Goal: Transaction & Acquisition: Book appointment/travel/reservation

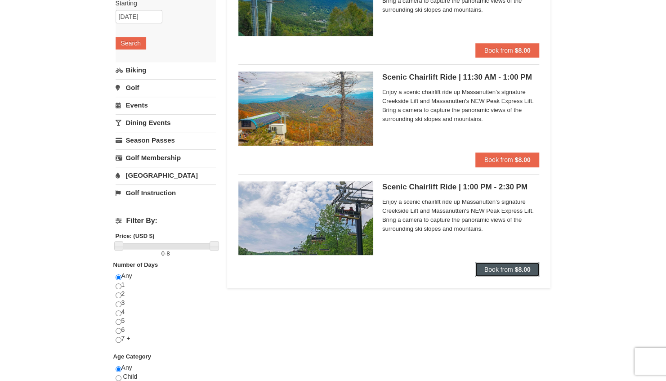
click at [495, 263] on button "Book from $8.00" at bounding box center [507, 269] width 64 height 14
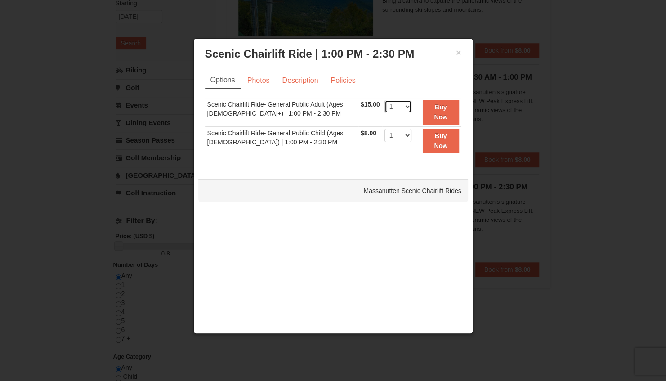
click at [402, 105] on select "1 2 3 4 5 6 7 8 9 10 11 12 13 14 15 16 17 18 19 20 21 22" at bounding box center [397, 106] width 27 height 13
select select "6"
click at [384, 100] on select "1 2 3 4 5 6 7 8 9 10 11 12 13 14 15 16 17 18 19 20 21 22" at bounding box center [397, 106] width 27 height 13
click at [440, 107] on strong "Buy Now" at bounding box center [440, 111] width 13 height 17
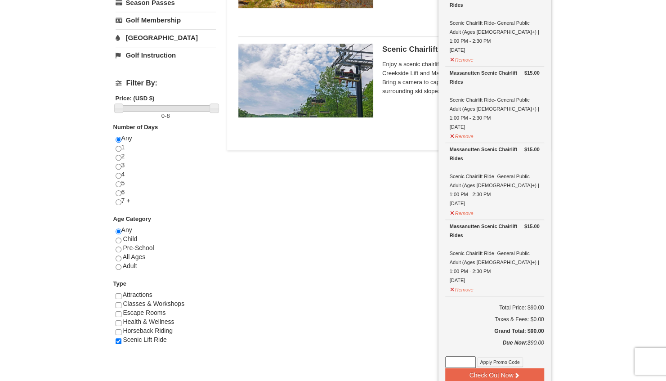
scroll to position [317, 0]
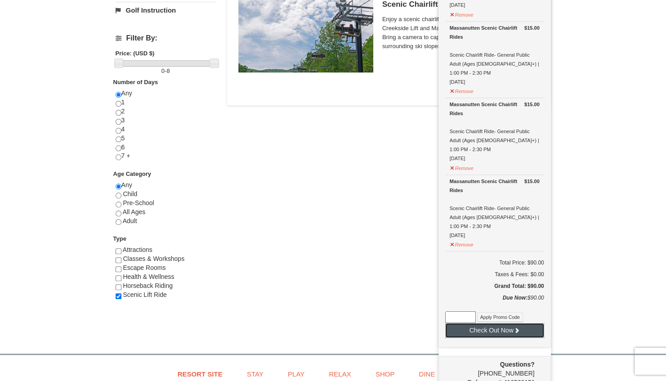
click at [499, 323] on button "Check Out Now" at bounding box center [494, 330] width 99 height 14
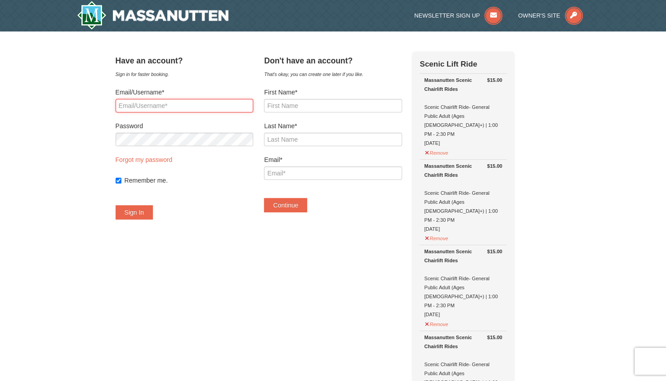
click at [145, 104] on input "Email/Username*" at bounding box center [185, 105] width 138 height 13
type input "[EMAIL_ADDRESS][DOMAIN_NAME]"
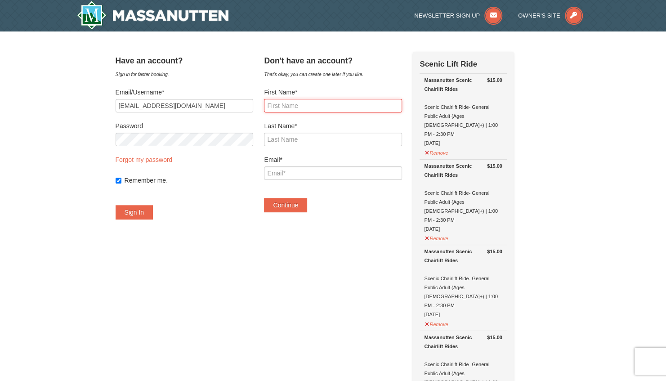
click at [307, 107] on input "First Name*" at bounding box center [333, 105] width 138 height 13
click at [298, 106] on input "First Name*" at bounding box center [333, 105] width 138 height 13
type input "Aster"
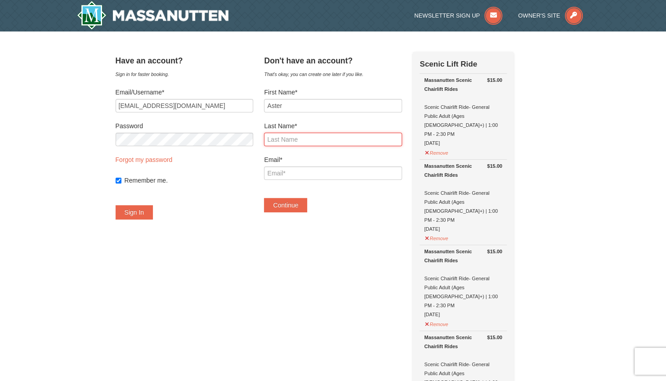
click at [290, 143] on input "Last Name*" at bounding box center [333, 139] width 138 height 13
type input "Baroi"
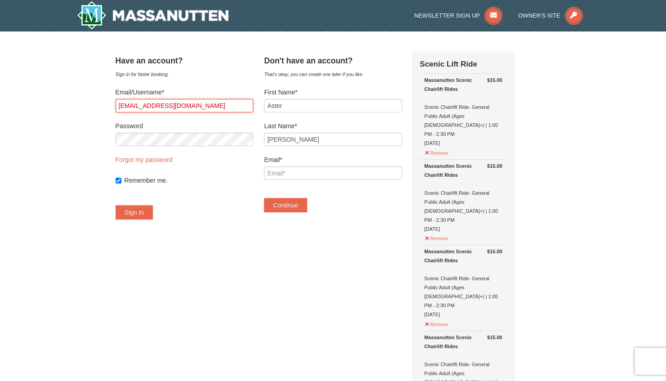
click at [208, 103] on input "asterjacquelyn@gmail.com" at bounding box center [185, 105] width 138 height 13
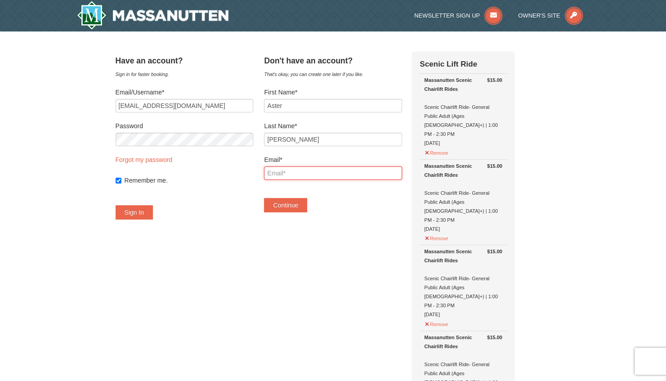
click at [303, 171] on input "Email*" at bounding box center [333, 172] width 138 height 13
paste input "asterjacquelyn@gmail.com"
type input "asterjacquelyn@gmail.com"
click at [253, 223] on div "Have an account? Sign in for faster booking. Email/Username* asterjacquelyn@gma…" at bounding box center [185, 140] width 138 height 177
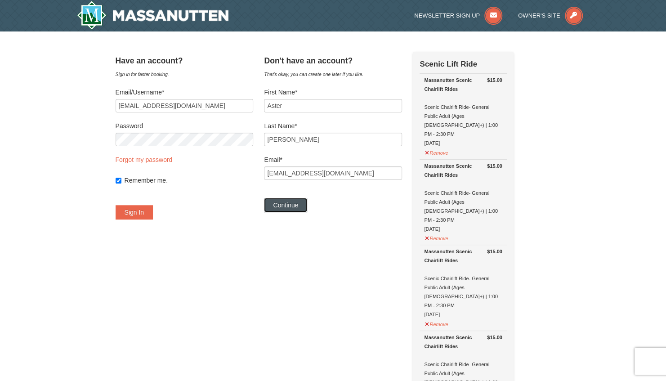
click at [296, 203] on button "Continue" at bounding box center [285, 205] width 43 height 14
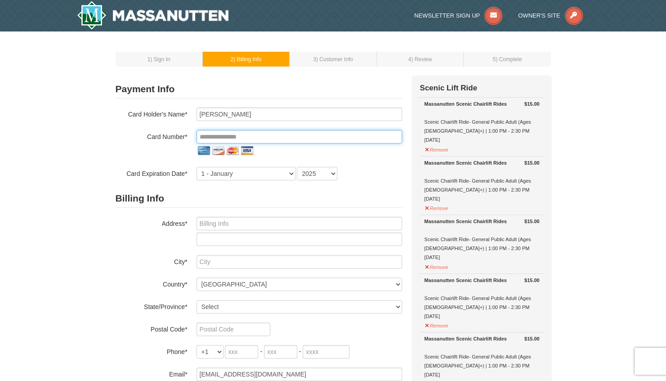
click at [214, 134] on input "tel" at bounding box center [298, 136] width 205 height 13
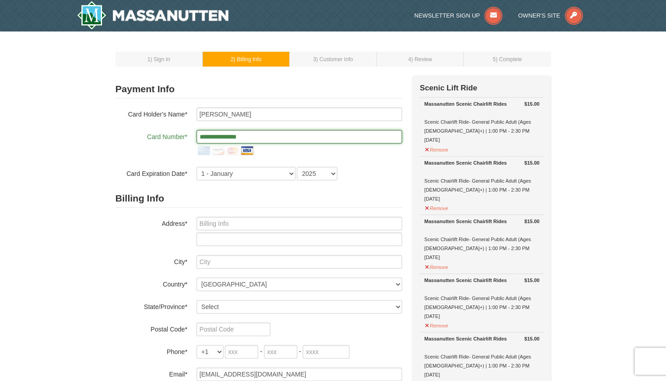
type input "**********"
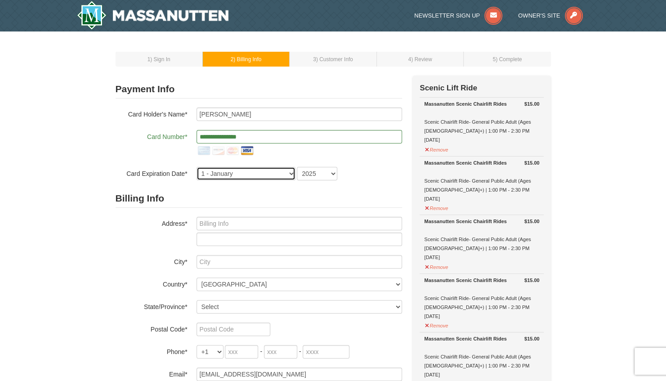
click at [233, 176] on select "1 - January 2 - February 3 - March 4 - April 5 - May 6 - June 7 - July 8 - Augu…" at bounding box center [245, 173] width 99 height 13
select select "7"
click at [196, 167] on select "1 - January 2 - February 3 - March 4 - April 5 - May 6 - June 7 - July 8 - Augu…" at bounding box center [245, 173] width 99 height 13
click at [316, 170] on select "2025 2026 2027 2028 2029 2030 2031 2032 2033 2034" at bounding box center [317, 173] width 40 height 13
select select "2029"
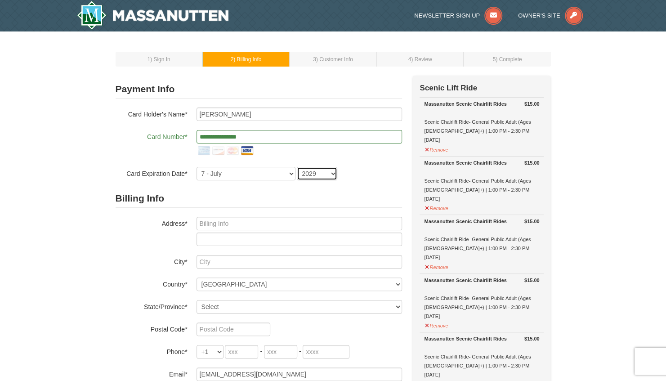
click at [297, 167] on select "2025 2026 2027 2028 2029 2030 2031 2032 2033 2034" at bounding box center [317, 173] width 40 height 13
click at [223, 227] on input "text" at bounding box center [298, 223] width 205 height 13
click at [216, 221] on input "text" at bounding box center [298, 223] width 205 height 13
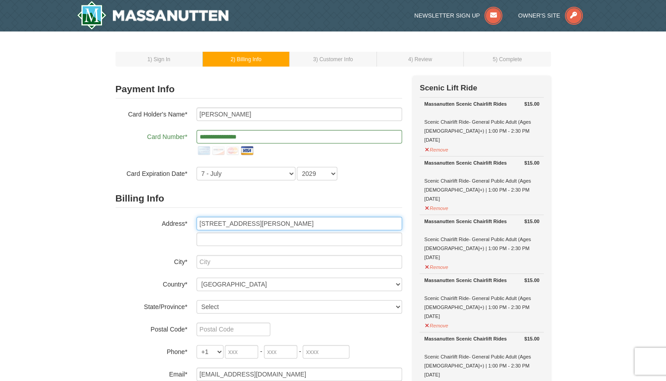
type input "3025 Cahill Lane"
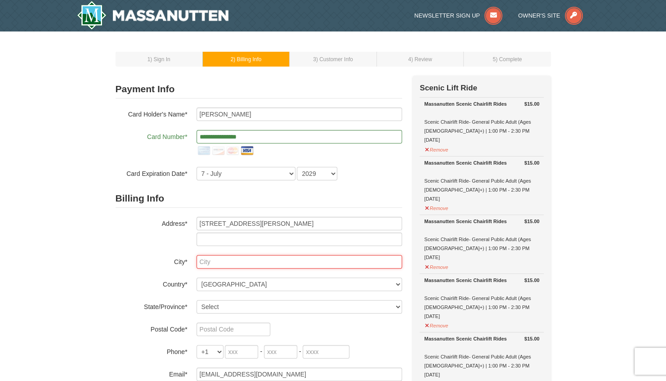
click at [244, 259] on input "text" at bounding box center [298, 261] width 205 height 13
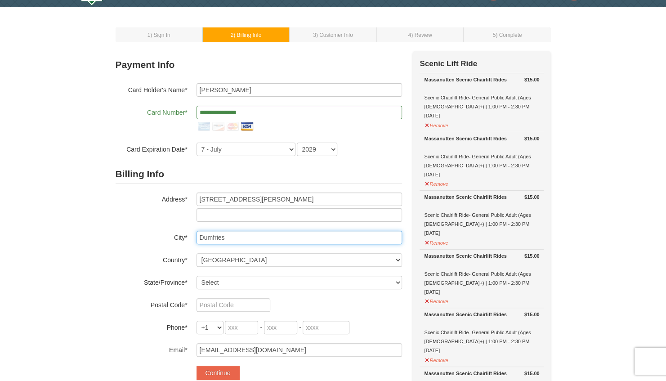
scroll to position [45, 0]
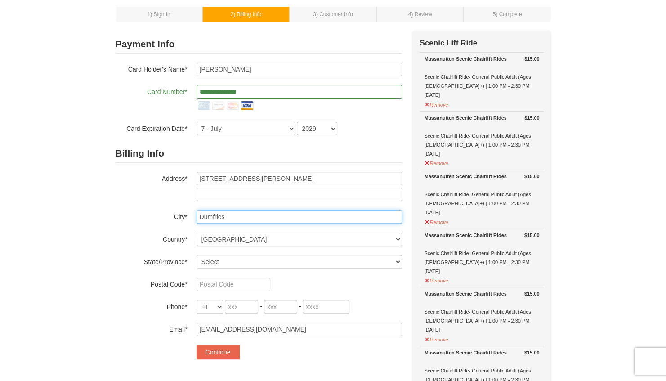
type input "Dumfries"
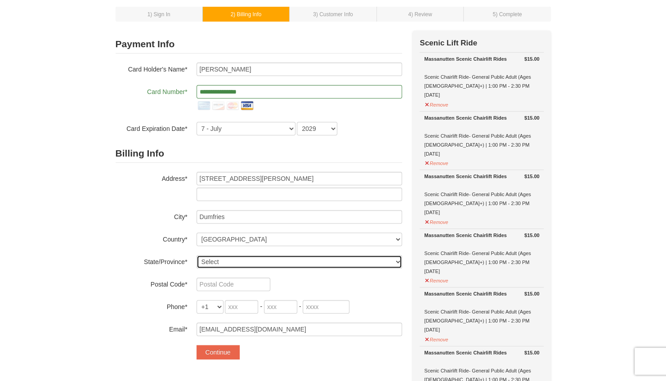
click at [218, 259] on select "Select Alabama Alaska American Samoa Arizona Arkansas California Colorado Conne…" at bounding box center [298, 261] width 205 height 13
click at [214, 263] on select "Select Alabama Alaska American Samoa Arizona Arkansas California Colorado Conne…" at bounding box center [298, 261] width 205 height 13
select select "VA"
click at [196, 255] on select "Select Alabama Alaska American Samoa Arizona Arkansas California Colorado Conne…" at bounding box center [298, 261] width 205 height 13
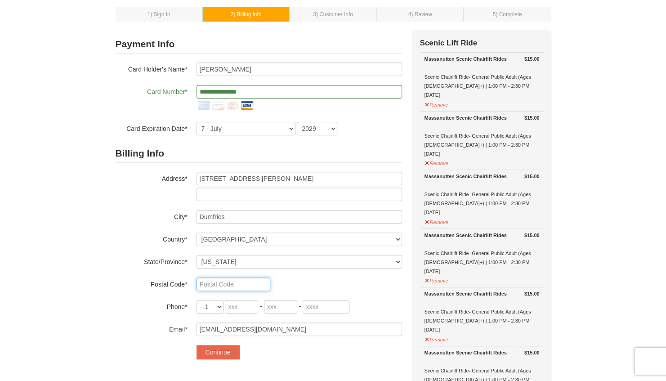
click at [217, 280] on input "text" at bounding box center [233, 283] width 74 height 13
type input "22026"
click at [251, 304] on input "tel" at bounding box center [241, 306] width 33 height 13
type input "571"
type input "335"
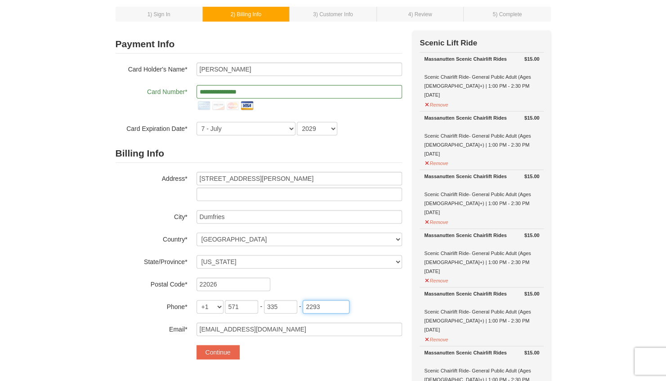
type input "2293"
click at [272, 158] on h2 "Billing Info" at bounding box center [259, 153] width 286 height 18
click at [221, 353] on button "Continue" at bounding box center [217, 352] width 43 height 14
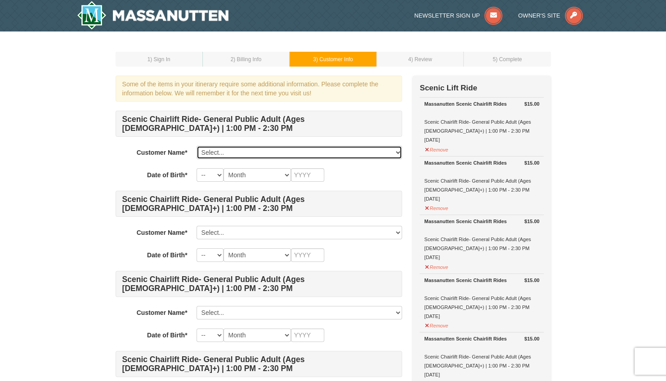
click at [236, 150] on select "Select... Aster Baroi Add New..." at bounding box center [298, 152] width 205 height 13
select select "28355335"
click at [196, 146] on select "Select... Aster Baroi Add New..." at bounding box center [298, 152] width 205 height 13
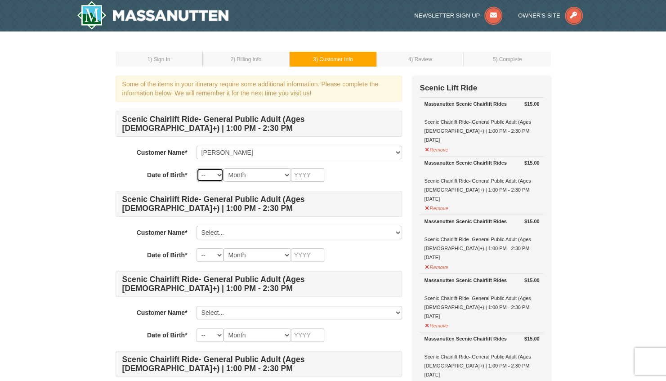
click at [216, 176] on select "-- 01 02 03 04 05 06 07 08 09 10 11 12 13 14 15 16 17 18 19 20 21 22 23 24 25 2…" at bounding box center [209, 174] width 27 height 13
click at [259, 177] on select "Month January February March April May June July August September October Novem…" at bounding box center [256, 174] width 67 height 13
click at [215, 174] on select "-- 01 02 03 04 05 06 07 08 09 10 11 12 13 14 15 16 17 18 19 20 21 22 23 24 25 2…" at bounding box center [209, 174] width 27 height 13
select select "22"
click at [196, 168] on select "-- 01 02 03 04 05 06 07 08 09 10 11 12 13 14 15 16 17 18 19 20 21 22 23 24 25 2…" at bounding box center [209, 174] width 27 height 13
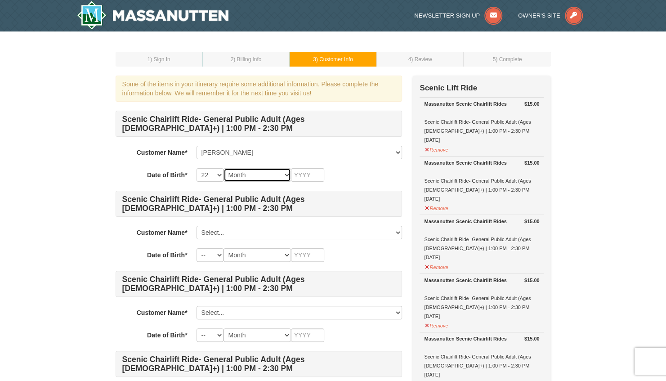
click at [253, 169] on select "Month January February March April May June July August September October Novem…" at bounding box center [256, 174] width 67 height 13
select select "12"
click at [223, 168] on select "Month January February March April May June July August September October Novem…" at bounding box center [256, 174] width 67 height 13
click at [302, 172] on input "text" at bounding box center [307, 174] width 33 height 13
type input "1993"
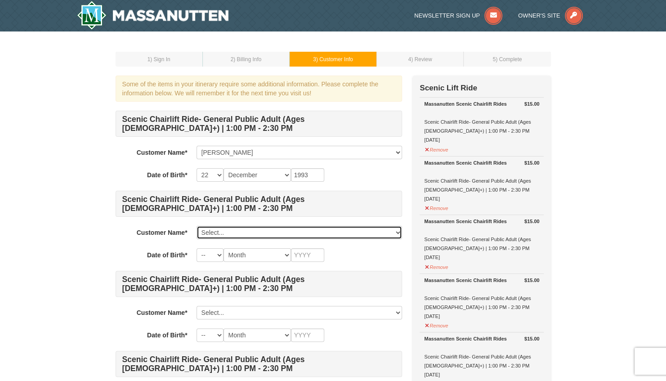
click at [217, 230] on select "Select... Aster Baroi Add New..." at bounding box center [298, 232] width 205 height 13
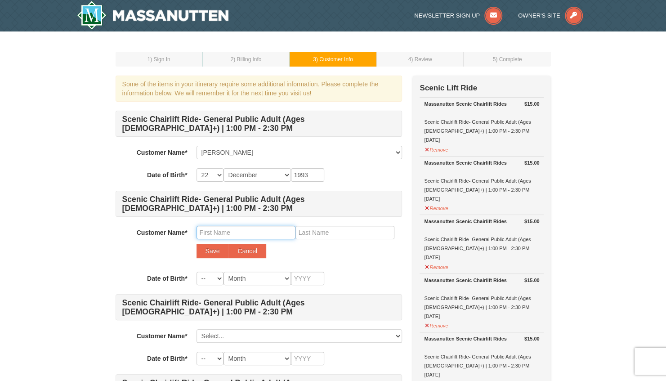
click at [227, 234] on input "text" at bounding box center [245, 232] width 99 height 13
type input "John"
click at [333, 233] on input "text" at bounding box center [344, 232] width 99 height 13
type input "Baroi"
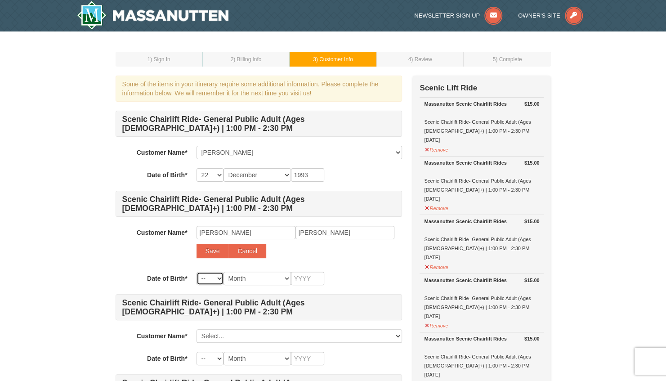
click at [214, 277] on select "-- 01 02 03 04 05 06 07 08 09 10 11 12 13 14 15 16 17 18 19 20 21 22 23 24 25 2…" at bounding box center [209, 278] width 27 height 13
click at [196, 272] on select "-- 01 02 03 04 05 06 07 08 09 10 11 12 13 14 15 16 17 18 19 20 21 22 23 24 25 2…" at bounding box center [209, 278] width 27 height 13
click at [243, 275] on select "Month January February March April May June July August September October Novem…" at bounding box center [256, 278] width 67 height 13
click at [216, 276] on select "-- 01 02 03 04 05 06 07 08 09 10 11 12 13 14 15 16 17 18 19 20 21 22 23 24 25 2…" at bounding box center [209, 278] width 27 height 13
select select "13"
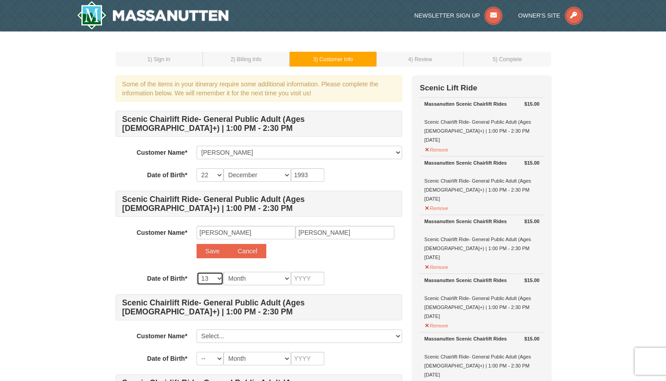
click at [196, 272] on select "-- 01 02 03 04 05 06 07 08 09 10 11 12 13 14 15 16 17 18 19 20 21 22 23 24 25 2…" at bounding box center [209, 278] width 27 height 13
click at [250, 279] on select "Month January February March April May June July August September October Novem…" at bounding box center [256, 278] width 67 height 13
click at [223, 272] on select "Month January February March April May June July August September October Novem…" at bounding box center [256, 278] width 67 height 13
click at [250, 277] on select "Month January February March April May June July August September October Novem…" at bounding box center [256, 278] width 67 height 13
select select "06"
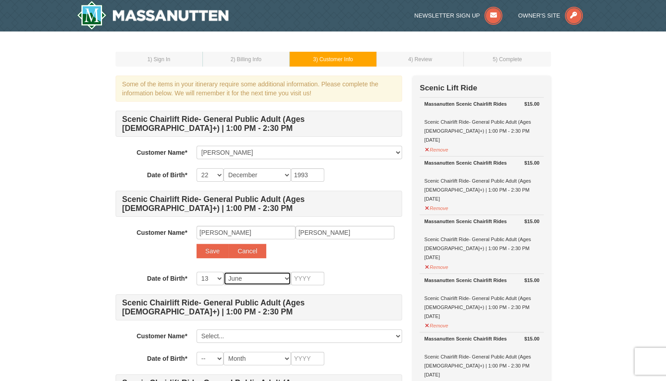
click at [223, 272] on select "Month January February March April May June July August September October Novem…" at bounding box center [256, 278] width 67 height 13
click at [307, 276] on input "text" at bounding box center [307, 278] width 33 height 13
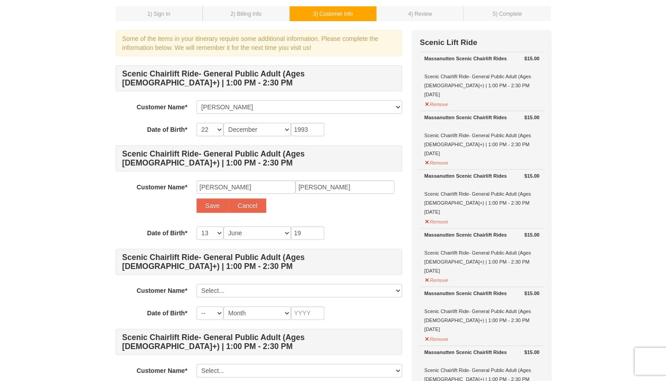
scroll to position [90, 0]
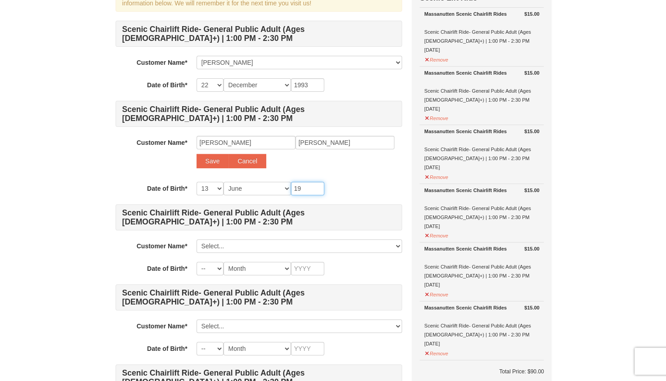
click at [302, 188] on input "19" at bounding box center [307, 188] width 33 height 13
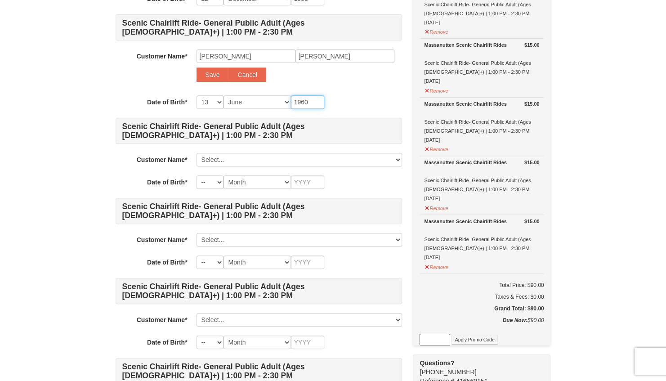
scroll to position [180, 0]
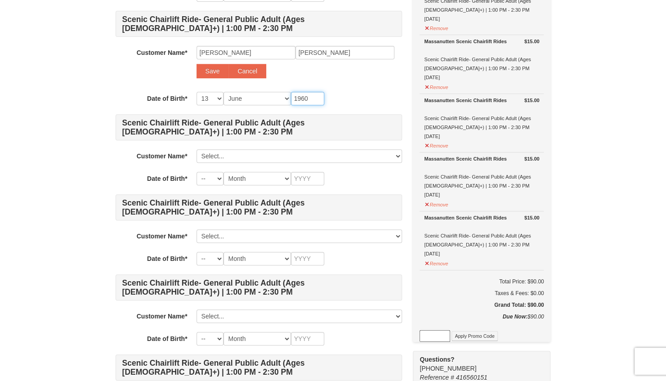
type input "1960"
click at [224, 156] on select "Select... Aster Baroi Add New..." at bounding box center [298, 155] width 205 height 13
select select
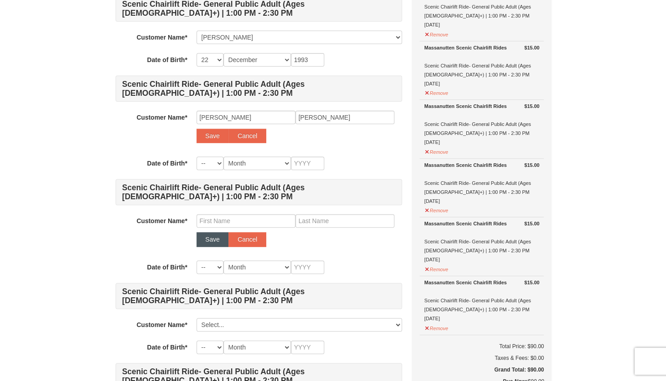
scroll to position [135, 0]
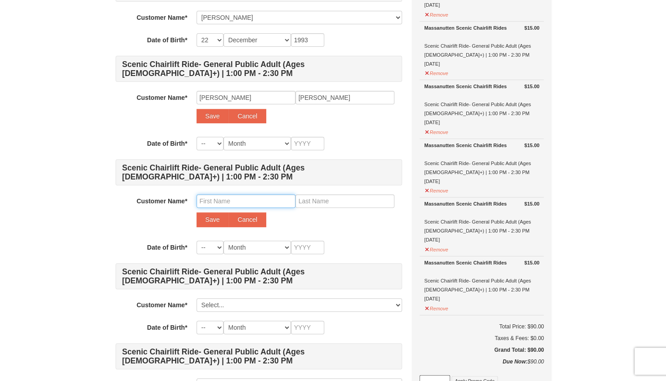
click at [212, 197] on input "text" at bounding box center [245, 200] width 99 height 13
click at [246, 198] on input "William" at bounding box center [245, 200] width 99 height 13
click at [324, 199] on input "text" at bounding box center [344, 200] width 99 height 13
click at [254, 201] on input "William Senior" at bounding box center [245, 200] width 99 height 13
type input "William Proloy"
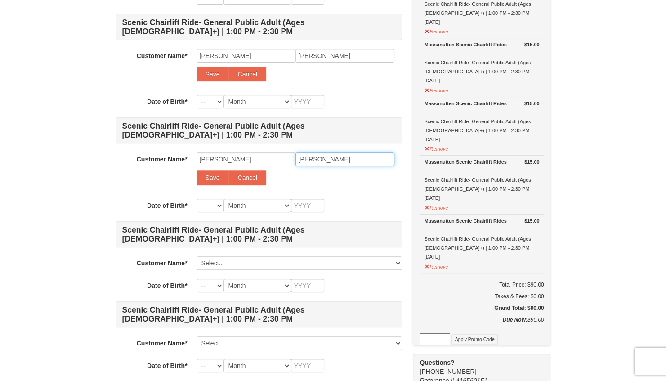
scroll to position [225, 0]
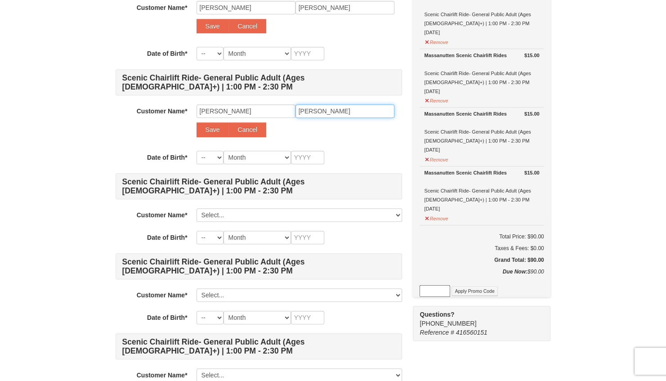
type input "Samadder"
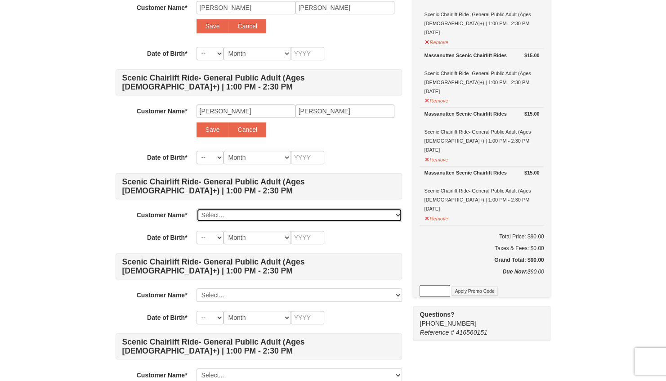
click at [210, 212] on select "Select... Aster Baroi Add New..." at bounding box center [298, 214] width 205 height 13
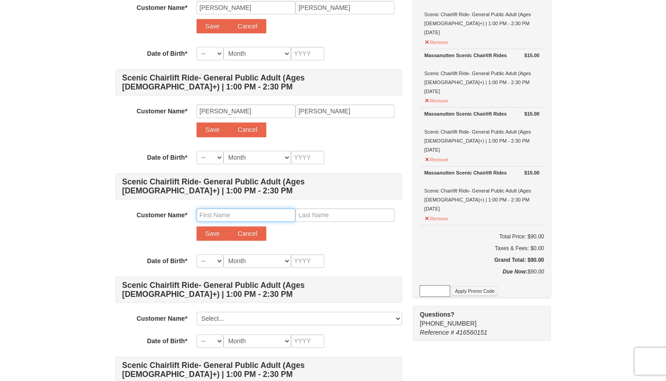
click at [220, 211] on input "text" at bounding box center [245, 214] width 99 height 13
type input "Dipika"
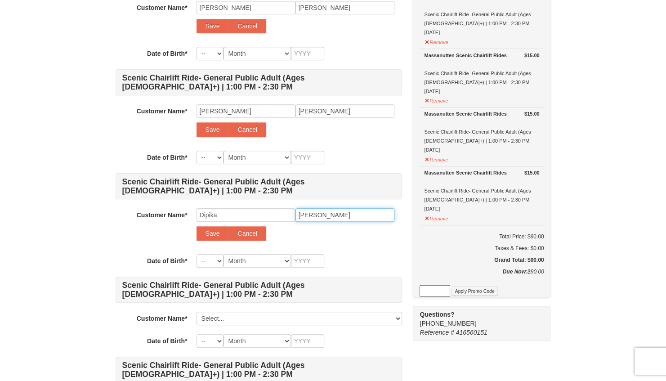
type input "Samadder"
click at [215, 258] on select "-- 01 02 03 04 05 06 07 08 09 10 11 12 13 14 15 16 17 18 19 20 21 22 23 24 25 2…" at bounding box center [209, 260] width 27 height 13
select select "27"
click at [196, 254] on select "-- 01 02 03 04 05 06 07 08 09 10 11 12 13 14 15 16 17 18 19 20 21 22 23 24 25 2…" at bounding box center [209, 260] width 27 height 13
select select "27"
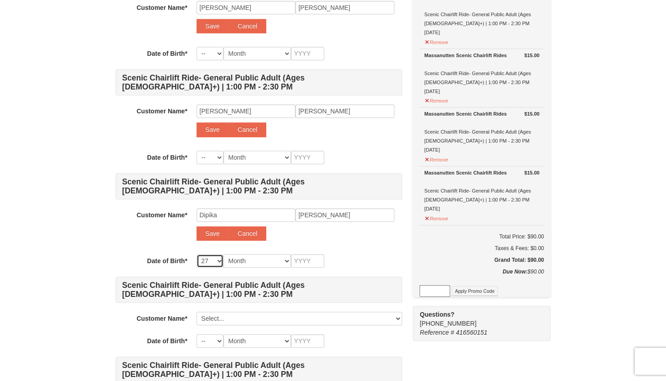
select select "27"
click at [246, 259] on select "Month January February March April May June July August September October Novem…" at bounding box center [256, 260] width 67 height 13
select select "10"
click at [223, 254] on select "Month January February March April May June July August September October Novem…" at bounding box center [256, 260] width 67 height 13
select select "10"
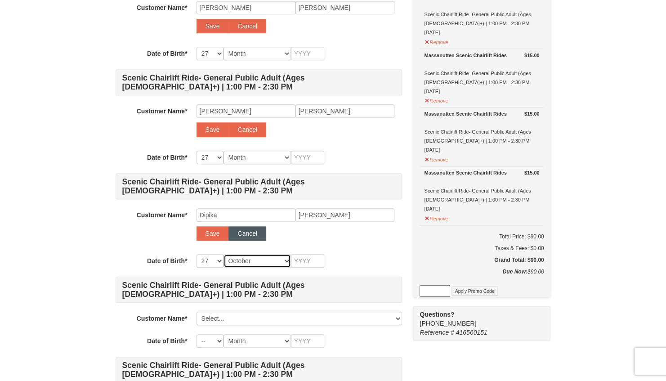
select select "10"
click at [306, 258] on input "text" at bounding box center [307, 260] width 33 height 13
type input "1"
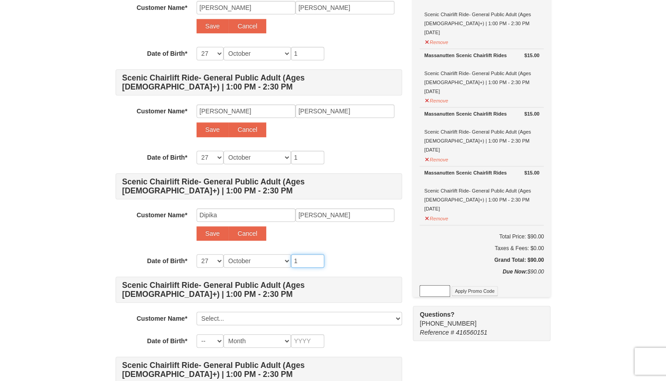
type input "19"
type input "196"
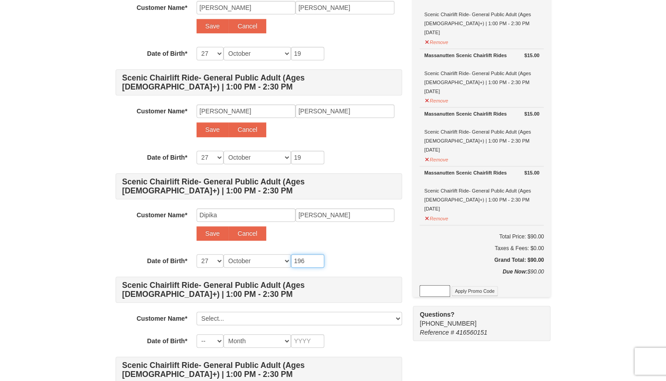
type input "196"
type input "1964"
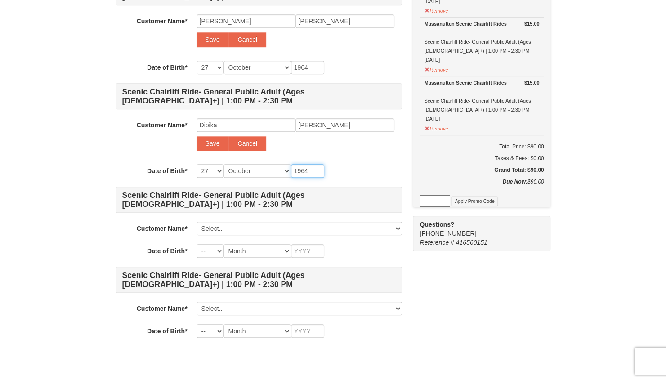
type input "1964"
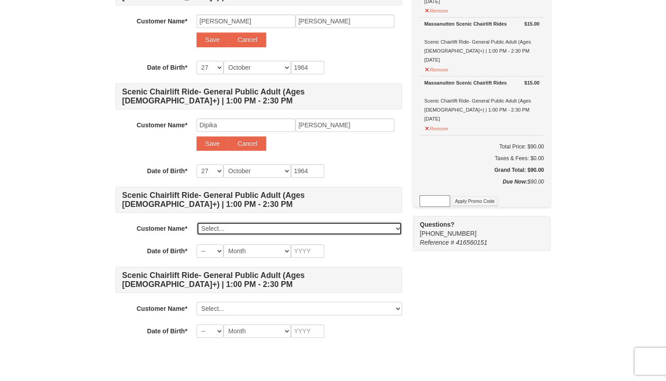
click at [210, 223] on select "Select... Aster Baroi Add New..." at bounding box center [298, 228] width 205 height 13
select select
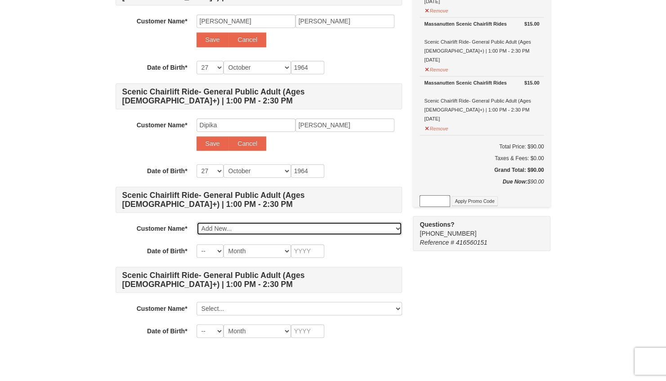
select select
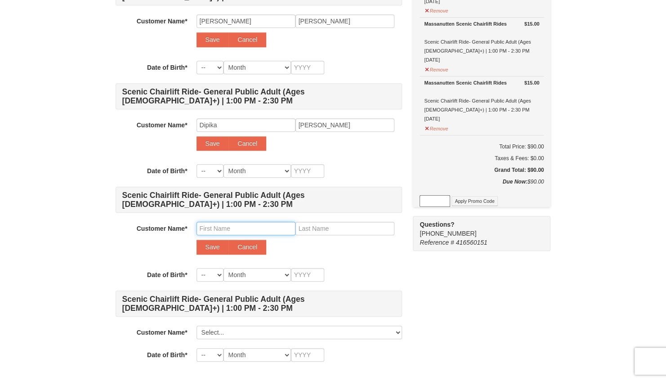
click at [216, 228] on input "text" at bounding box center [245, 228] width 99 height 13
type input "Zenith Easha"
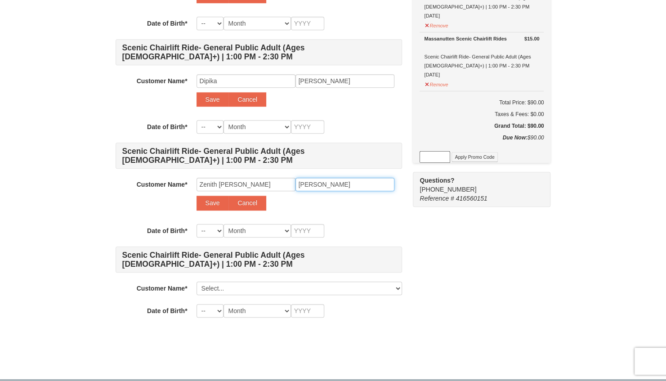
scroll to position [360, 0]
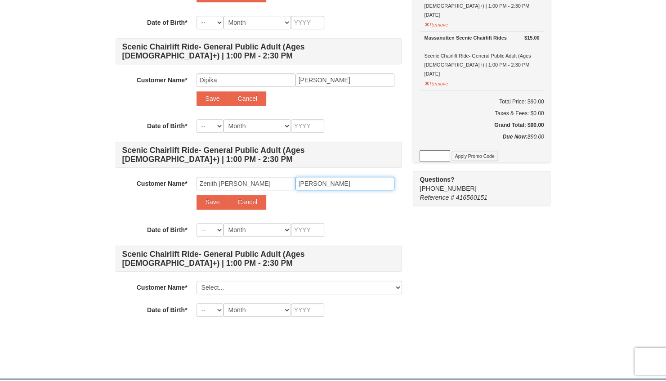
type input "Samaddar"
click at [378, 210] on div "Customer Name* Select... Aster Baroi Add New... Zenith Easha Samaddar Save Canc…" at bounding box center [259, 195] width 286 height 37
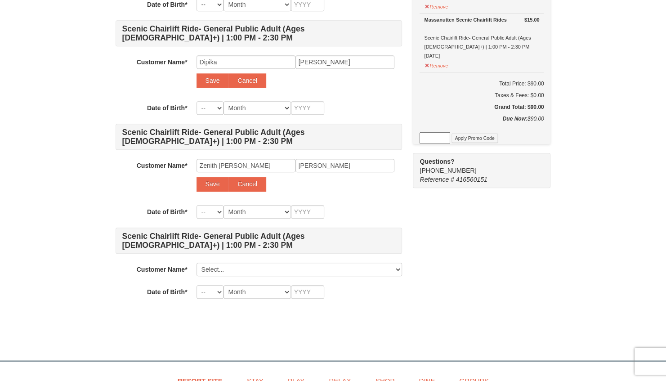
scroll to position [405, 0]
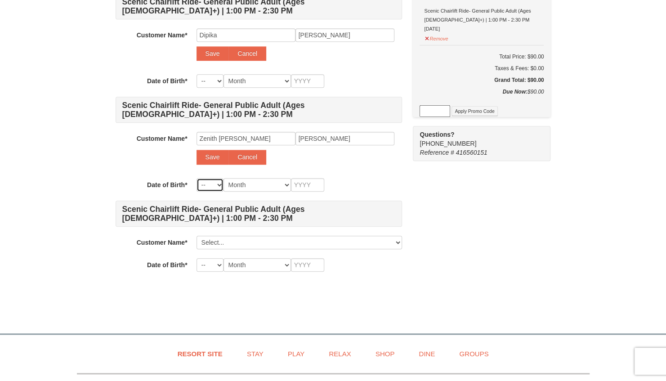
click at [214, 180] on select "-- 01 02 03 04 05 06 07 08 09 10 11 12 13 14 15 16 17 18 19 20 21 22 23 24 25 2…" at bounding box center [209, 184] width 27 height 13
select select "09"
click at [196, 178] on select "-- 01 02 03 04 05 06 07 08 09 10 11 12 13 14 15 16 17 18 19 20 21 22 23 24 25 2…" at bounding box center [209, 184] width 27 height 13
select select "09"
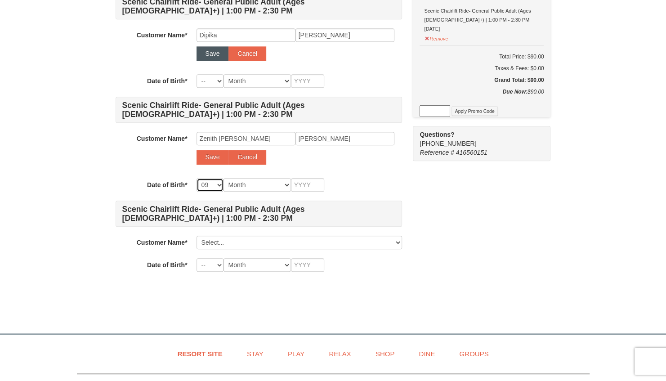
select select "09"
click at [265, 183] on select "Month January February March April May June July August September October Novem…" at bounding box center [256, 184] width 67 height 13
click at [211, 183] on select "-- 01 02 03 04 05 06 07 08 09 10 11 12 13 14 15 16 17 18 19 20 21 22 23 24 25 2…" at bounding box center [209, 184] width 27 height 13
select select "13"
click at [196, 178] on select "-- 01 02 03 04 05 06 07 08 09 10 11 12 13 14 15 16 17 18 19 20 21 22 23 24 25 2…" at bounding box center [209, 184] width 27 height 13
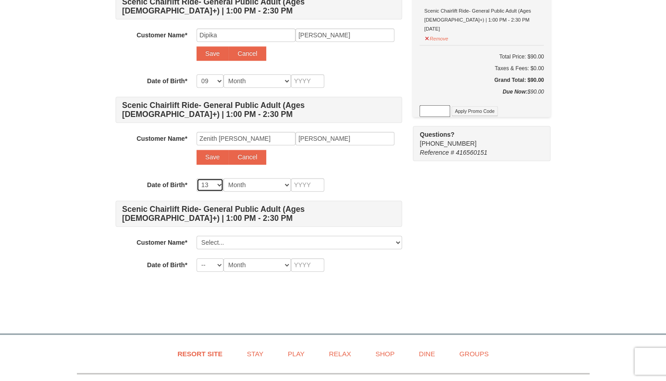
select select "13"
click at [245, 181] on select "Month January February March April May June July August September October Novem…" at bounding box center [256, 184] width 67 height 13
select select "09"
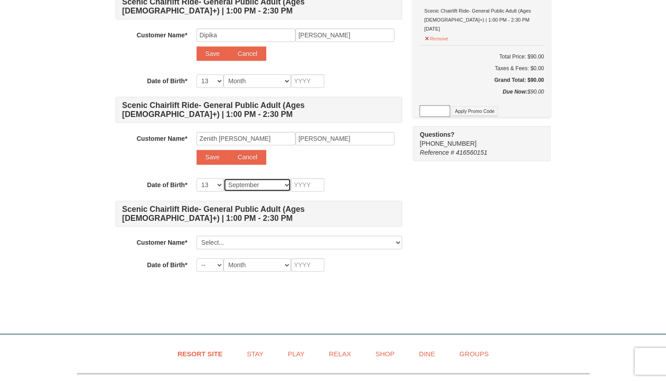
click at [223, 178] on select "Month January February March April May June July August September October Novem…" at bounding box center [256, 184] width 67 height 13
select select "09"
click at [307, 182] on input "text" at bounding box center [307, 184] width 33 height 13
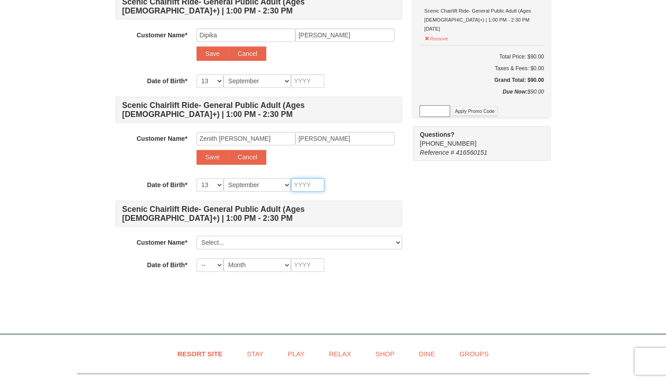
type input "1"
type input "19"
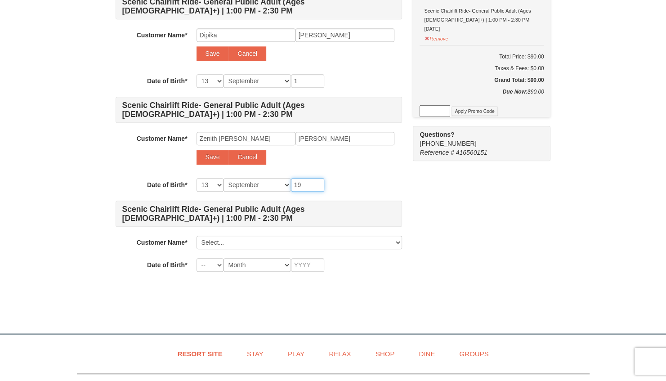
type input "19"
type input "198"
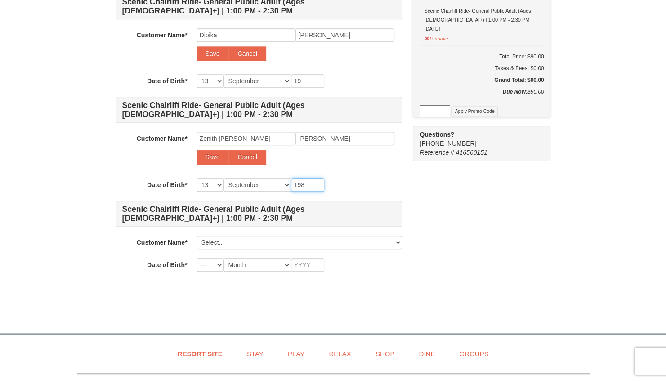
type input "198"
type input "1988"
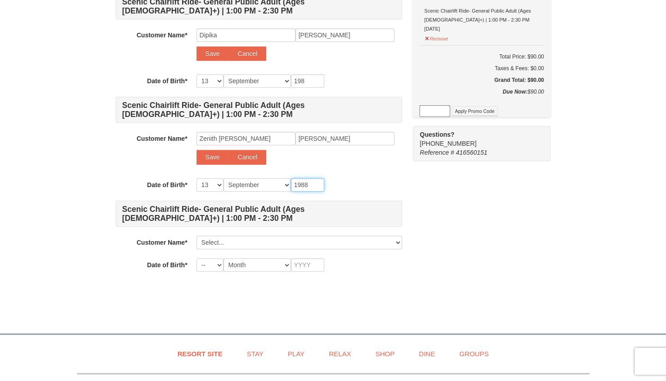
type input "1988"
click at [251, 223] on h4 "Scenic Chairlift Ride- General Public Adult (Ages 13+) | 1:00 PM - 2:30 PM" at bounding box center [259, 214] width 286 height 26
click at [234, 242] on select "Select... Aster Baroi Add New..." at bounding box center [298, 242] width 205 height 13
select select
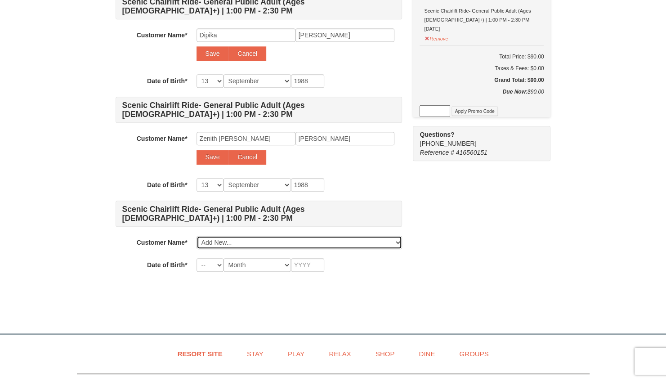
select select
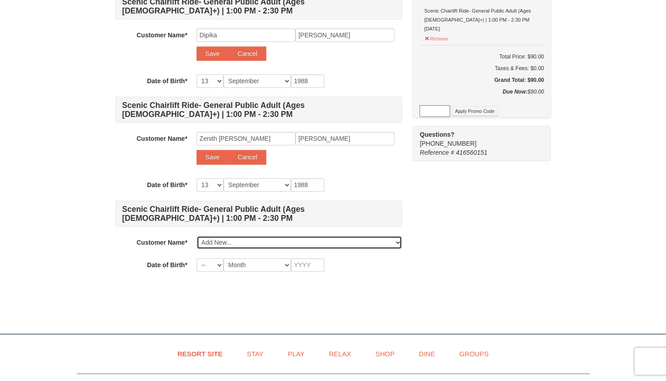
select select
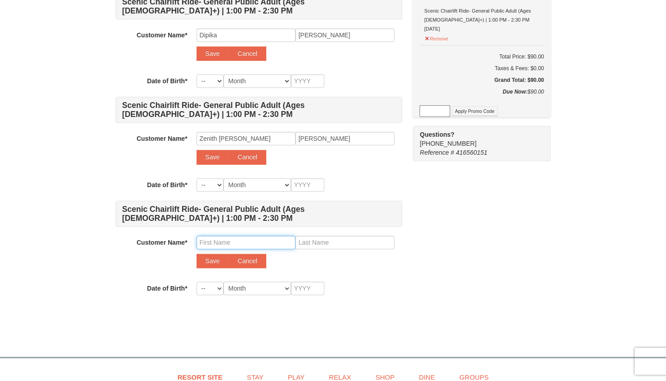
click at [223, 238] on input "text" at bounding box center [245, 242] width 99 height 13
type input "William Ethan"
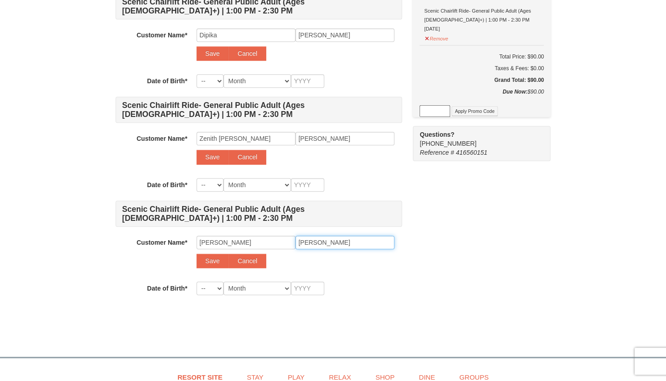
type input "Samadder"
click at [352, 269] on div "Scenic Chairlift Ride- General Public Adult (Ages 13+) | 1:00 PM - 2:30 PM Cust…" at bounding box center [259, 0] width 286 height 589
click at [311, 237] on input "Samadder" at bounding box center [344, 242] width 99 height 13
click at [361, 276] on div "Scenic Chairlift Ride- General Public Adult (Ages 13+) | 1:00 PM - 2:30 PM Cust…" at bounding box center [259, 0] width 286 height 589
click at [216, 281] on select "-- 01 02 03 04 05 06 07 08 09 10 11 12 13 14 15 16 17 18 19 20 21 22 23 24 25 2…" at bounding box center [209, 287] width 27 height 13
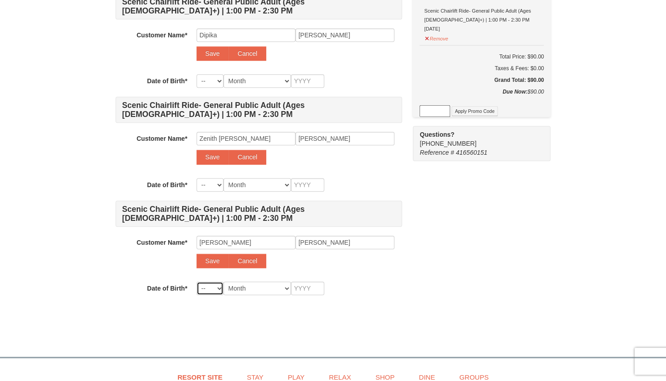
select select "15"
click at [196, 281] on select "-- 01 02 03 04 05 06 07 08 09 10 11 12 13 14 15 16 17 18 19 20 21 22 23 24 25 2…" at bounding box center [209, 287] width 27 height 13
select select "15"
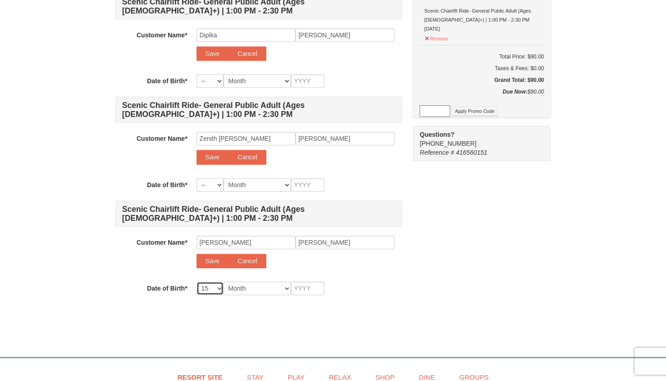
select select "15"
click at [235, 281] on select "Month January February March April May June July August September October Novem…" at bounding box center [256, 287] width 67 height 13
select select "05"
click at [223, 281] on select "Month January February March April May June July August September October Novem…" at bounding box center [256, 287] width 67 height 13
select select "05"
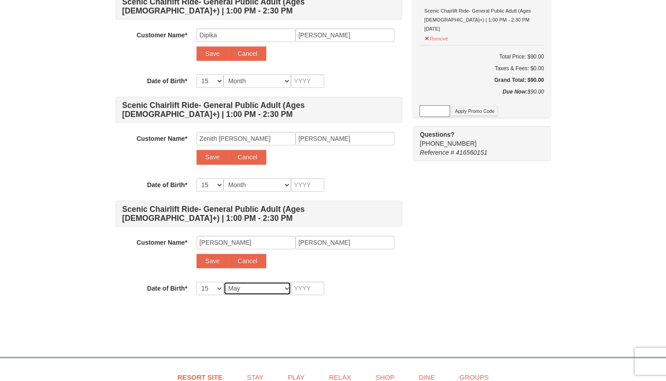
select select "05"
click at [306, 281] on input "text" at bounding box center [307, 287] width 33 height 13
type input "2"
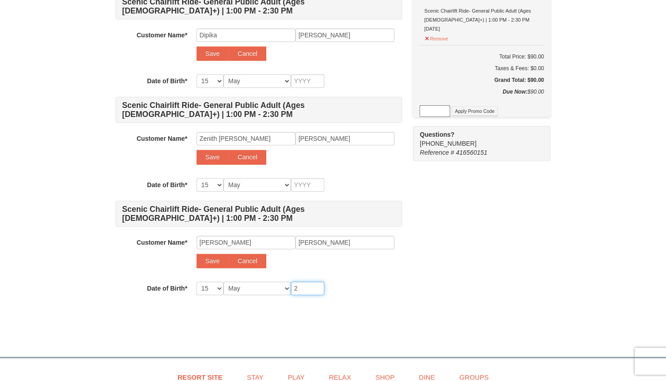
type input "2"
type input "20"
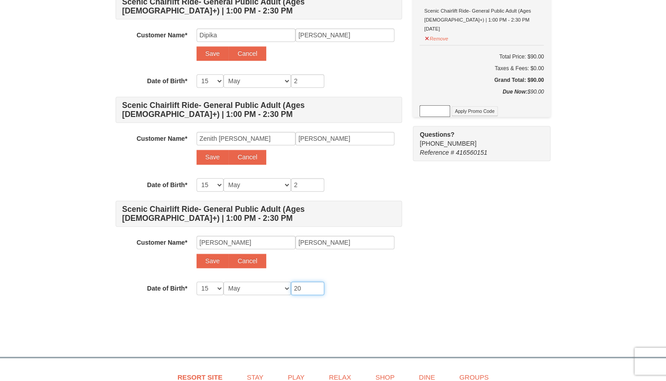
type input "20"
type input "201"
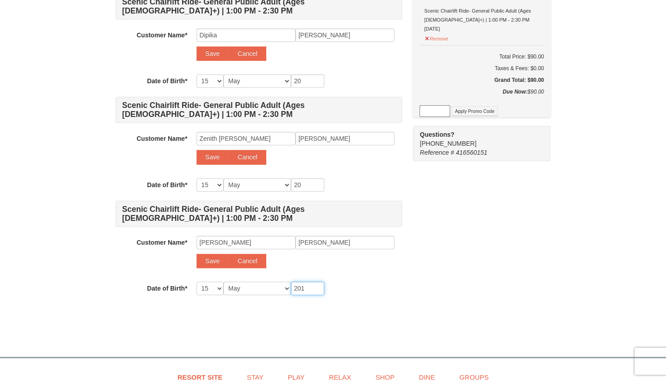
type input "201"
type input "2013"
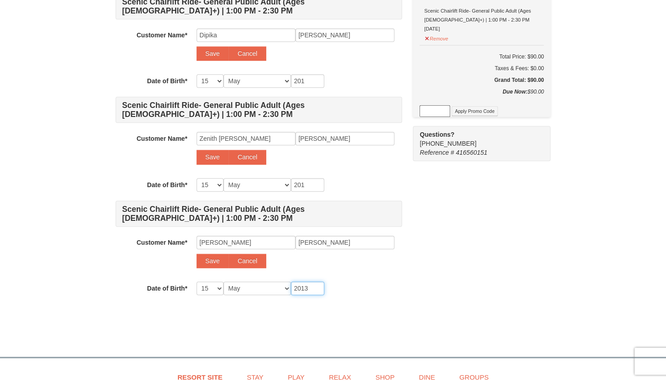
type input "2013"
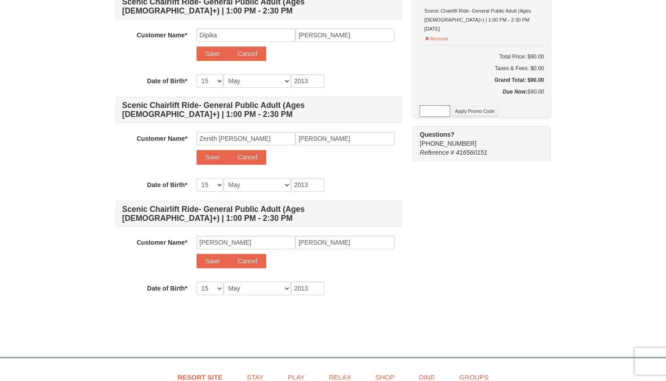
click at [219, 186] on select "-- 01 02 03 04 05 06 07 08 09 10 11 12 13 14 15 16 17 18 19 20 21 22 23 24 25 2…" at bounding box center [209, 184] width 27 height 13
select select "24"
click at [196, 178] on select "-- 01 02 03 04 05 06 07 08 09 10 11 12 13 14 15 16 17 18 19 20 21 22 23 24 25 2…" at bounding box center [209, 184] width 27 height 13
select select "24"
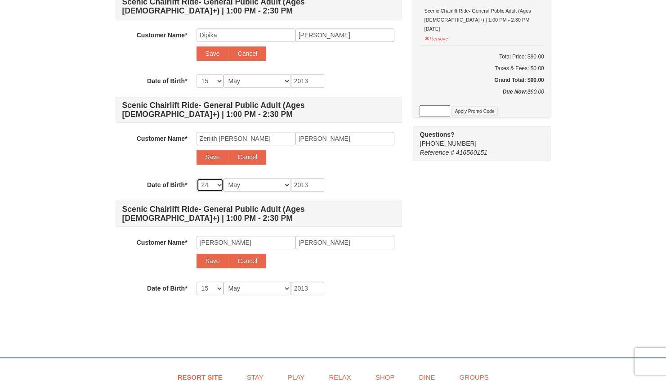
select select "24"
click at [245, 181] on select "Month January February March April May June July August September October Novem…" at bounding box center [256, 184] width 67 height 13
select select "09"
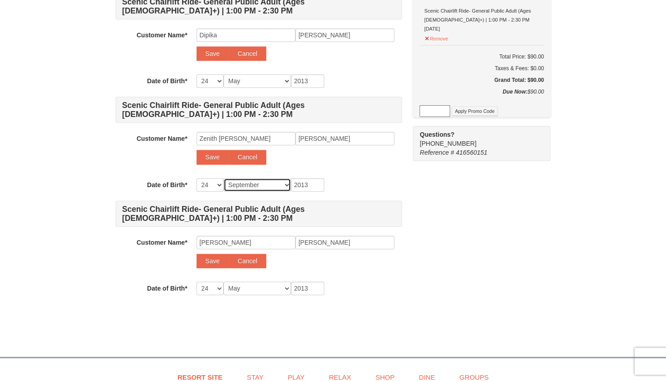
click at [223, 178] on select "Month January February March April May June July August September October Novem…" at bounding box center [256, 184] width 67 height 13
select select "09"
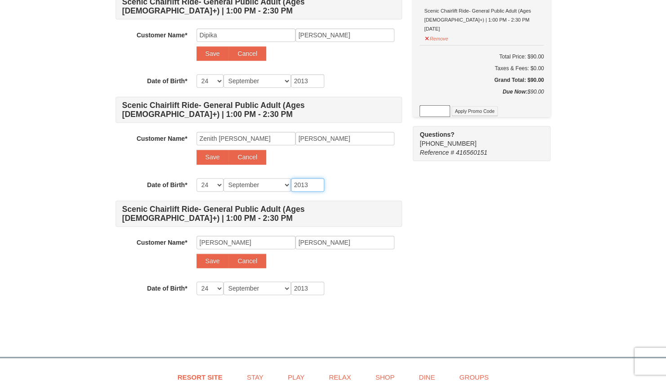
click at [313, 182] on input "2013" at bounding box center [307, 184] width 33 height 13
type input "201"
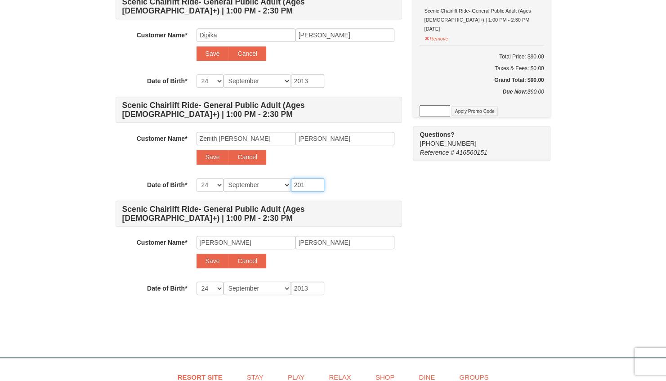
type input "201"
type input "20"
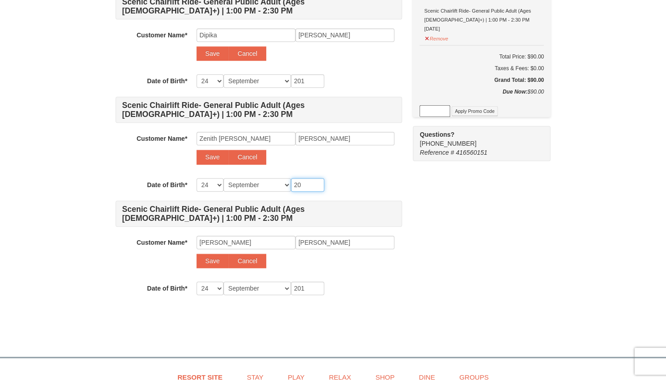
type input "20"
click at [364, 155] on div "Save Cancel" at bounding box center [298, 157] width 205 height 14
click at [308, 184] on input "20" at bounding box center [307, 184] width 33 height 13
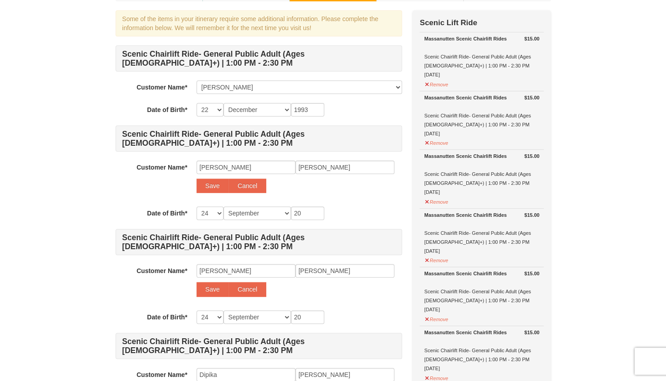
scroll to position [90, 0]
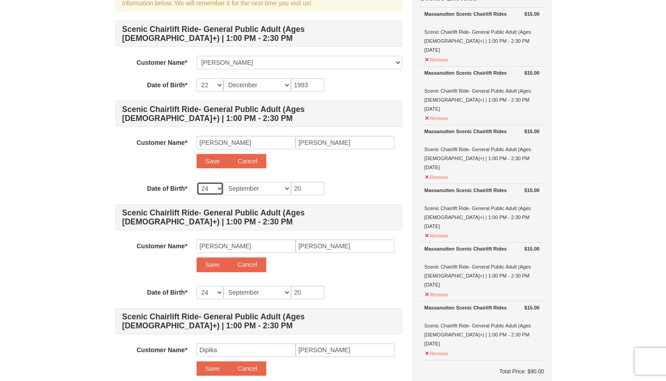
click at [216, 190] on select "-- 01 02 03 04 05 06 07 08 09 10 11 12 13 14 15 16 17 18 19 20 21 22 23 24 25 2…" at bounding box center [209, 188] width 27 height 13
click at [270, 191] on select "Month January February March April May June July August September October Novem…" at bounding box center [256, 188] width 67 height 13
click at [354, 174] on div "Scenic Chairlift Ride- General Public Adult (Ages 13+) | 1:00 PM - 2:30 PM Cust…" at bounding box center [259, 315] width 286 height 589
click at [210, 189] on select "-- 01 02 03 04 05 06 07 08 09 10 11 12 13 14 15 16 17 18 19 20 21 22 23 24 25 2…" at bounding box center [209, 188] width 27 height 13
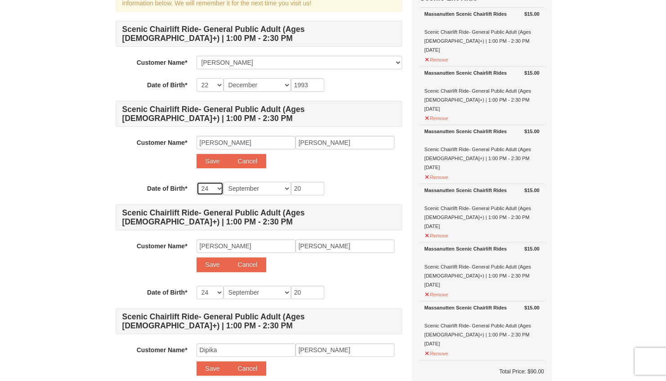
click at [210, 189] on select "-- 01 02 03 04 05 06 07 08 09 10 11 12 13 14 15 16 17 18 19 20 21 22 23 24 25 2…" at bounding box center [209, 188] width 27 height 13
select select "27"
click at [196, 182] on select "-- 01 02 03 04 05 06 07 08 09 10 11 12 13 14 15 16 17 18 19 20 21 22 23 24 25 2…" at bounding box center [209, 188] width 27 height 13
select select "27"
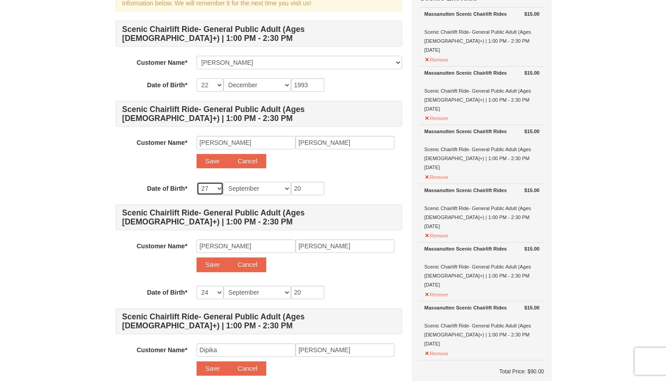
select select "27"
click at [216, 186] on select "-- 01 02 03 04 05 06 07 08 09 10 11 12 13 14 15 16 17 18 19 20 21 22 23 24 25 2…" at bounding box center [209, 188] width 27 height 13
click at [213, 189] on select "-- 01 02 03 04 05 06 07 08 09 10 11 12 13 14 15 16 17 18 19 20 21 22 23 24 25 2…" at bounding box center [209, 188] width 27 height 13
click at [259, 187] on select "Month January February March April May June July August September October Novem…" at bounding box center [256, 188] width 67 height 13
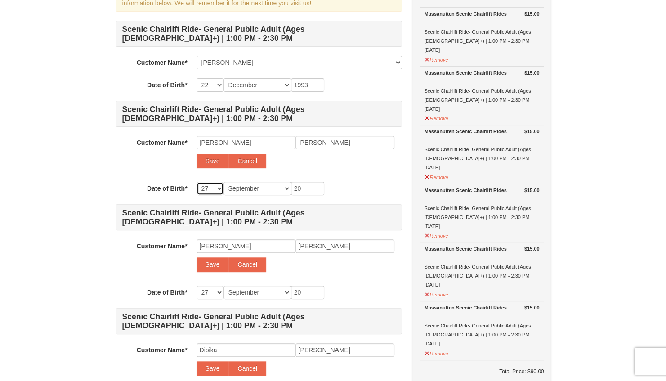
click at [205, 182] on select "-- 01 02 03 04 05 06 07 08 09 10 11 12 13 14 15 16 17 18 19 20 21 22 23 24 25 2…" at bounding box center [209, 188] width 27 height 13
click at [209, 190] on select "-- 01 02 03 04 05 06 07 08 09 10 11 12 13 14 15 16 17 18 19 20 21 22 23 24 25 2…" at bounding box center [209, 188] width 27 height 13
select select "25"
click at [196, 182] on select "-- 01 02 03 04 05 06 07 08 09 10 11 12 13 14 15 16 17 18 19 20 21 22 23 24 25 2…" at bounding box center [209, 188] width 27 height 13
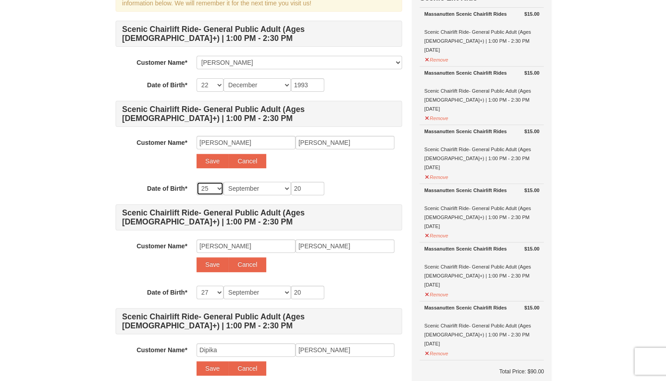
select select "25"
click at [210, 187] on select "-- 01 02 03 04 05 06 07 08 09 10 11 12 13 14 15 16 17 18 19 20 21 22 23 24 25 2…" at bounding box center [209, 188] width 27 height 13
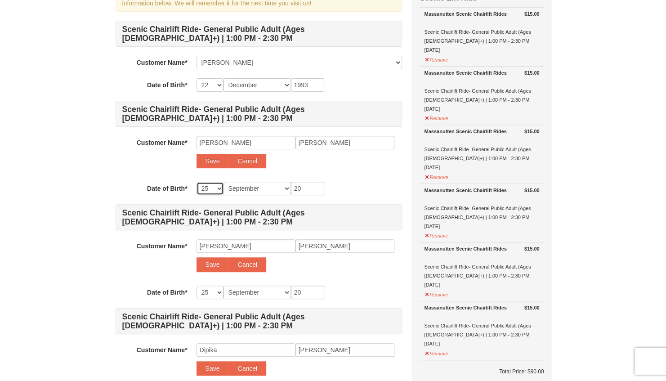
select select "16"
click at [196, 182] on select "-- 01 02 03 04 05 06 07 08 09 10 11 12 13 14 15 16 17 18 19 20 21 22 23 24 25 2…" at bounding box center [209, 188] width 27 height 13
select select "16"
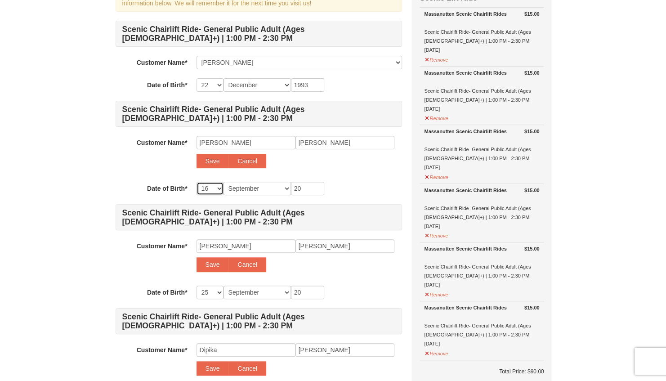
select select "16"
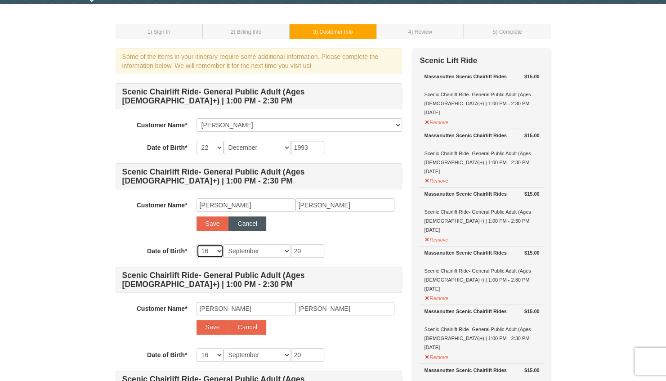
scroll to position [0, 0]
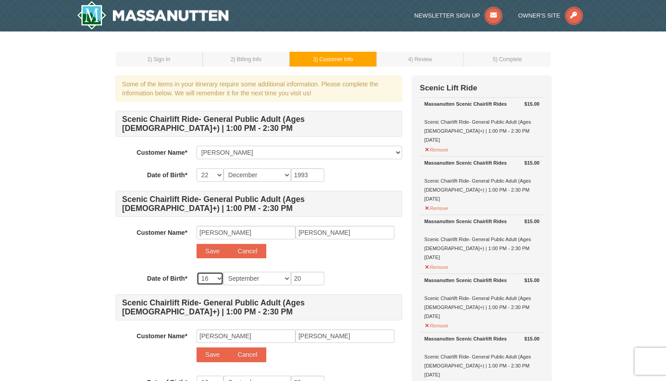
click at [215, 278] on select "-- 01 02 03 04 05 06 07 08 09 10 11 12 13 14 15 16 17 18 19 20 21 22 23 24 25 2…" at bounding box center [209, 278] width 27 height 13
select select "22"
click at [196, 272] on select "-- 01 02 03 04 05 06 07 08 09 10 11 12 13 14 15 16 17 18 19 20 21 22 23 24 25 2…" at bounding box center [209, 278] width 27 height 13
select select "22"
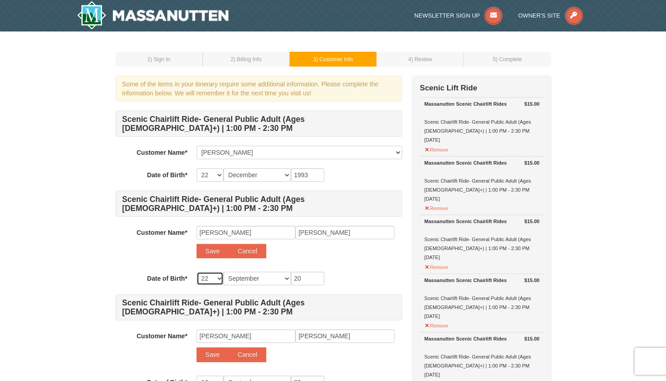
select select "22"
click at [273, 279] on select "Month January February March April May June July August September October Novem…" at bounding box center [256, 278] width 67 height 13
select select "12"
click at [223, 272] on select "Month January February March April May June July August September October Novem…" at bounding box center [256, 278] width 67 height 13
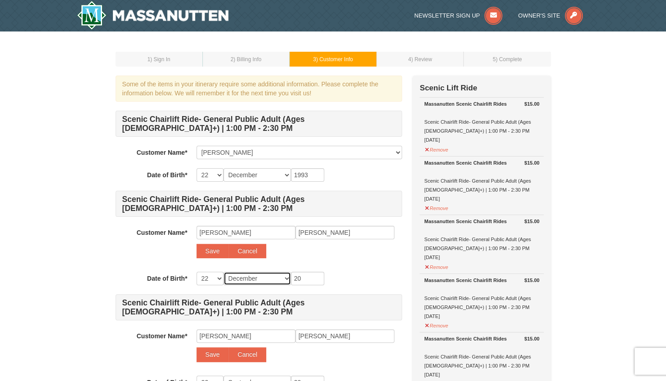
select select "12"
click at [312, 277] on input "20" at bounding box center [307, 278] width 33 height 13
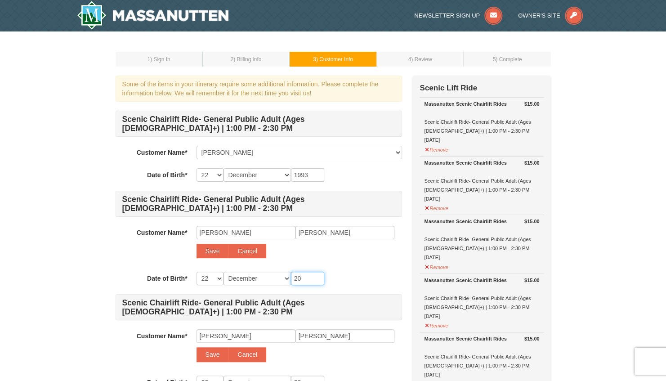
type input "2"
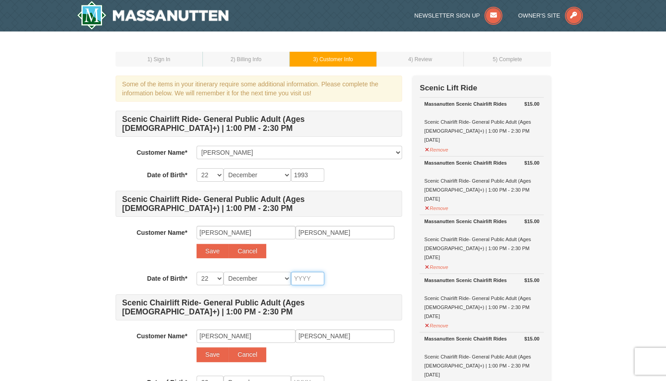
type input "1"
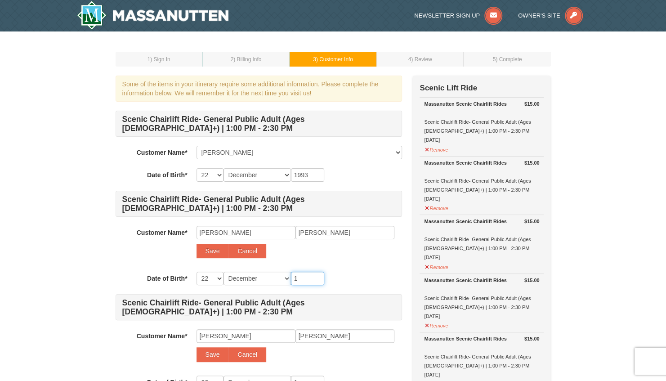
type input "19"
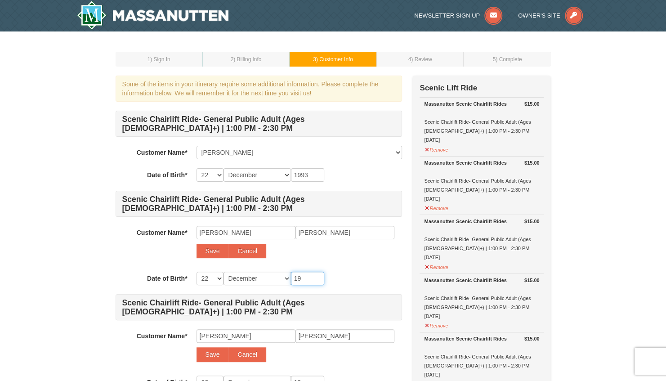
type input "199"
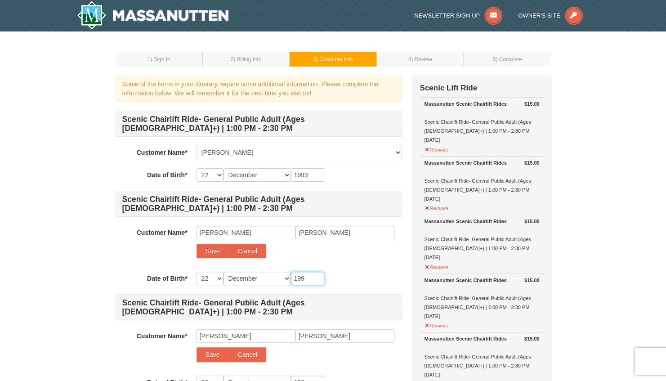
type input "1993"
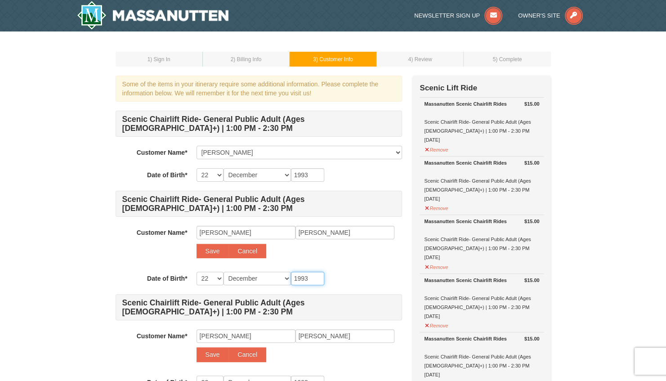
type input "1993"
click at [369, 259] on div "Customer Name* Select... Aster Baroi Add New... John Baroi Save Cancel" at bounding box center [259, 244] width 286 height 37
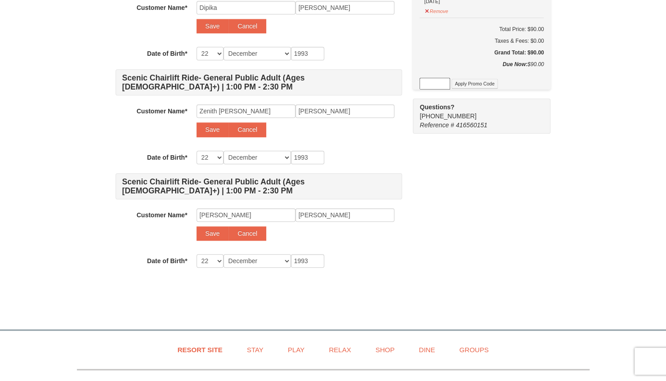
scroll to position [450, 0]
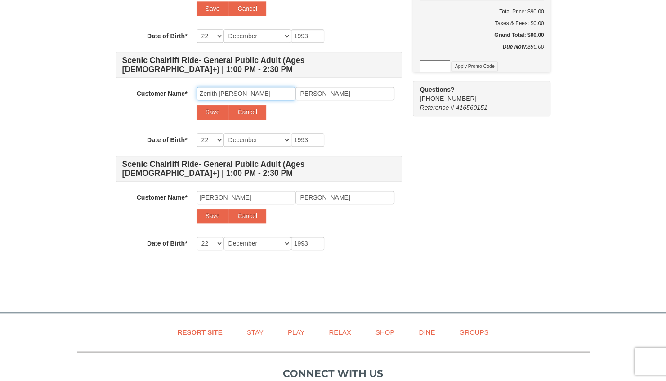
click at [227, 92] on input "Zenith Easha" at bounding box center [245, 93] width 99 height 13
type input "Zenith Esha"
click at [332, 107] on div "Save Cancel" at bounding box center [298, 112] width 205 height 14
click at [213, 111] on button "Save" at bounding box center [212, 112] width 32 height 14
select select
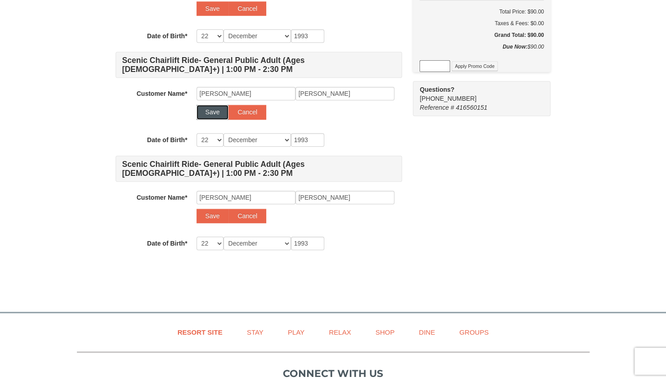
select select
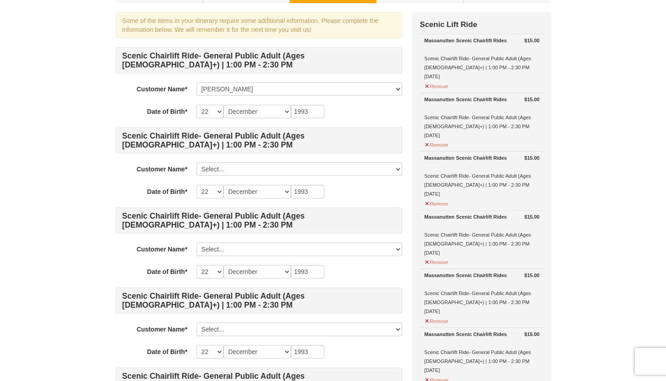
scroll to position [90, 0]
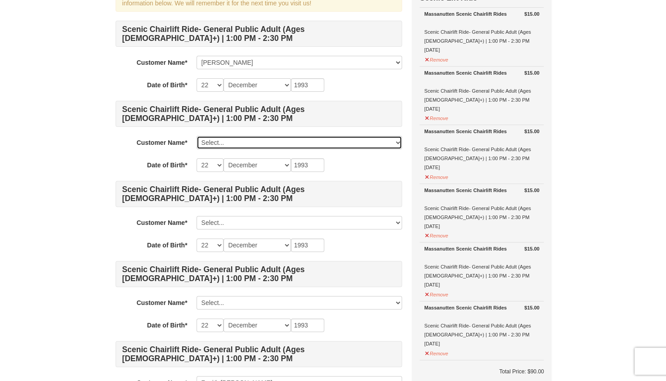
click at [212, 143] on select "Select... Aster Baroi Zenith Esha Samaddar Add New..." at bounding box center [298, 142] width 205 height 13
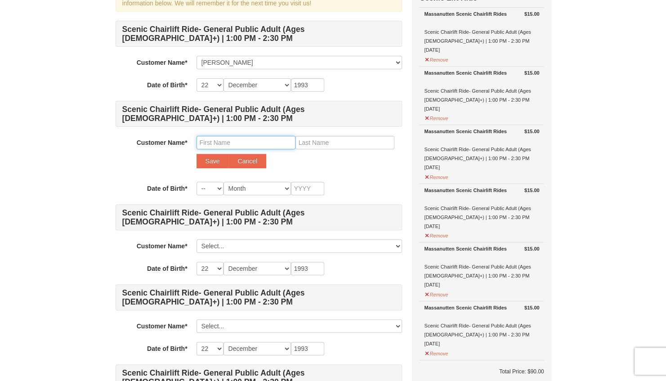
click at [223, 144] on input "text" at bounding box center [245, 142] width 99 height 13
click at [214, 190] on select "-- 01 02 03 04 05 06 07 08 09 10 11 12 13 14 15 16 17 18 19 20 21 22 23 24 25 2…" at bounding box center [209, 188] width 27 height 13
click at [196, 182] on select "-- 01 02 03 04 05 06 07 08 09 10 11 12 13 14 15 16 17 18 19 20 21 22 23 24 25 2…" at bounding box center [209, 188] width 27 height 13
click at [252, 188] on select "Month January February March April May June July August September October Novem…" at bounding box center [256, 188] width 67 height 13
click at [223, 182] on select "Month January February March April May June July August September October Novem…" at bounding box center [256, 188] width 67 height 13
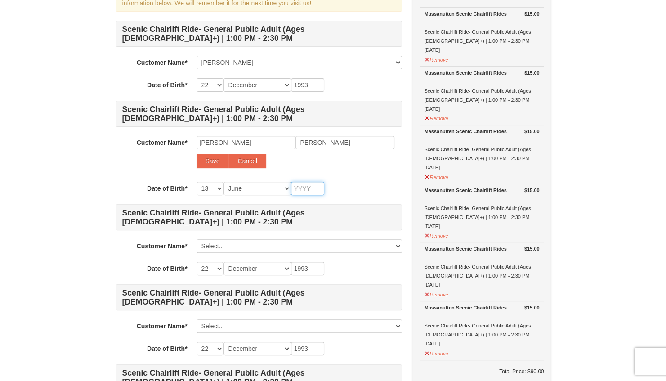
click at [305, 189] on input "text" at bounding box center [307, 188] width 33 height 13
click at [213, 156] on button "Save" at bounding box center [212, 161] width 32 height 14
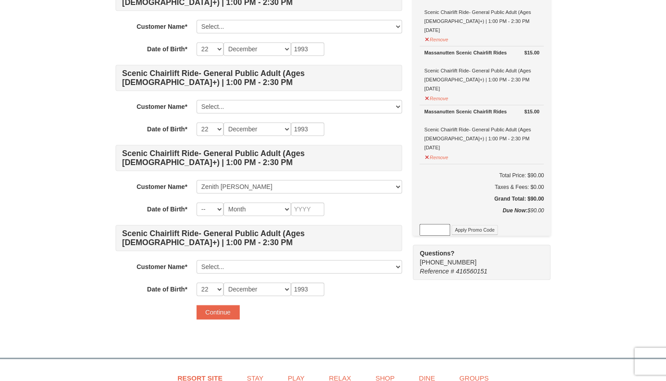
scroll to position [360, 0]
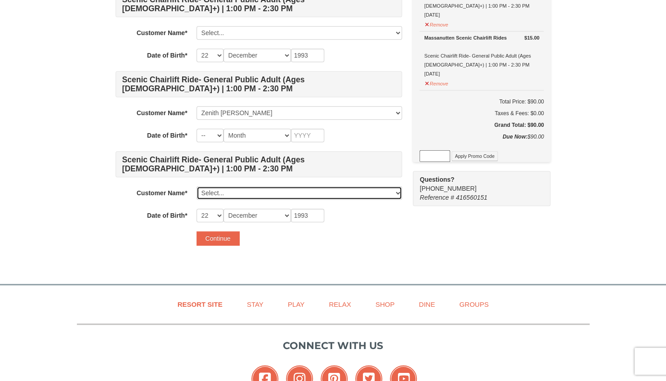
click at [231, 192] on select "Select... Aster Baroi Zenith Esha Samaddar John Baroi Add New..." at bounding box center [298, 192] width 205 height 13
click at [196, 186] on select "Select... Aster Baroi Zenith Esha Samaddar John Baroi Add New..." at bounding box center [298, 192] width 205 height 13
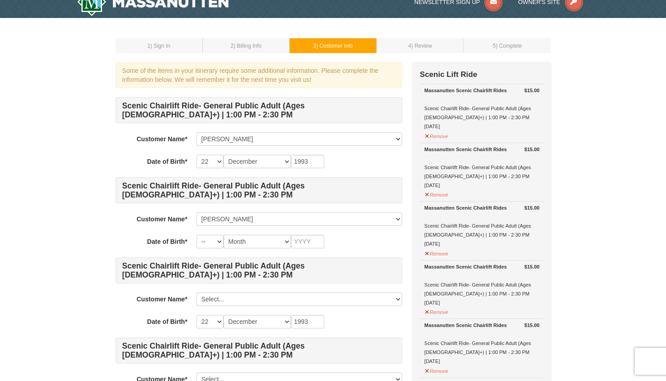
scroll to position [0, 0]
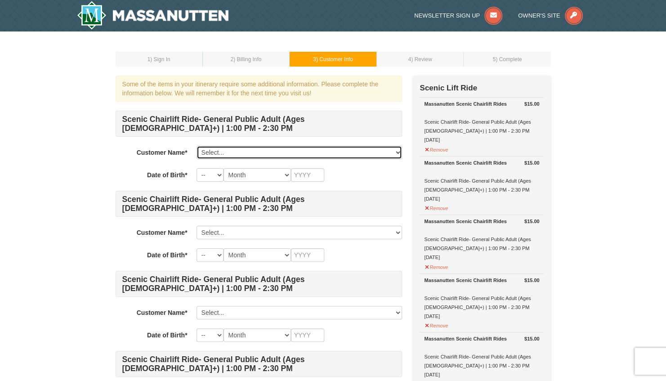
click at [230, 149] on select "Select... [PERSON_NAME] Zenith [PERSON_NAME] [PERSON_NAME] Add New..." at bounding box center [298, 152] width 205 height 13
select select "28355335"
click at [196, 146] on select "Select... [PERSON_NAME] Zenith [PERSON_NAME] [PERSON_NAME] Add New..." at bounding box center [298, 152] width 205 height 13
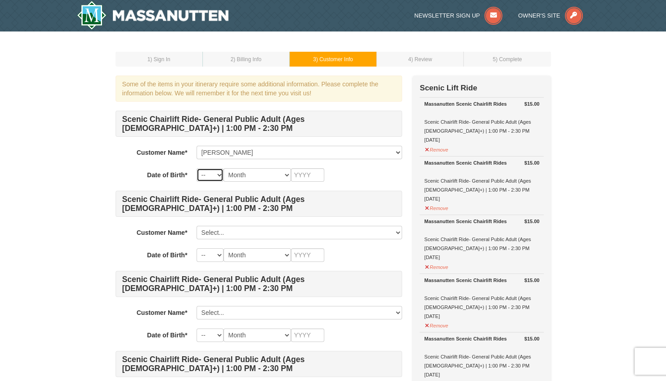
click at [217, 177] on select "-- 01 02 03 04 05 06 07 08 09 10 11 12 13 14 15 16 17 18 19 20 21 22 23 24 25 2…" at bounding box center [209, 174] width 27 height 13
select select "22"
click at [196, 168] on select "-- 01 02 03 04 05 06 07 08 09 10 11 12 13 14 15 16 17 18 19 20 21 22 23 24 25 2…" at bounding box center [209, 174] width 27 height 13
click at [251, 173] on select "Month January February March April May June July August September October Novem…" at bounding box center [256, 174] width 67 height 13
select select "12"
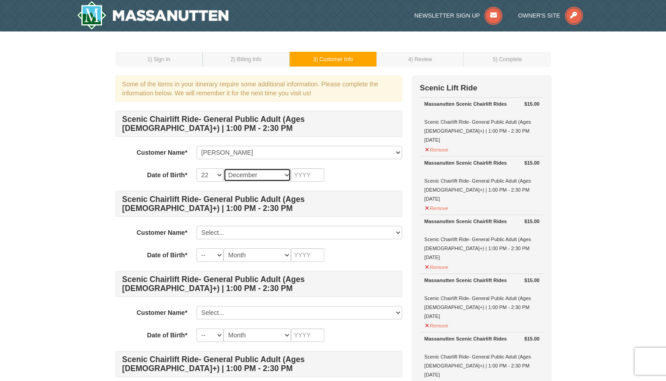
click at [223, 168] on select "Month January February March April May June July August September October Novem…" at bounding box center [256, 174] width 67 height 13
click at [300, 171] on input "text" at bounding box center [307, 174] width 33 height 13
type input "1993"
click at [357, 174] on div "-- 01 02 03 04 05 06 07 08 09 10 11 12 13 14 15 16 17 18 19 20 21 22 23 24 25 2…" at bounding box center [298, 174] width 205 height 13
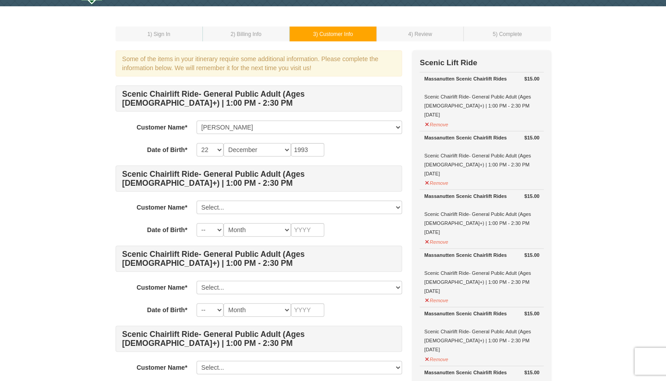
scroll to position [45, 0]
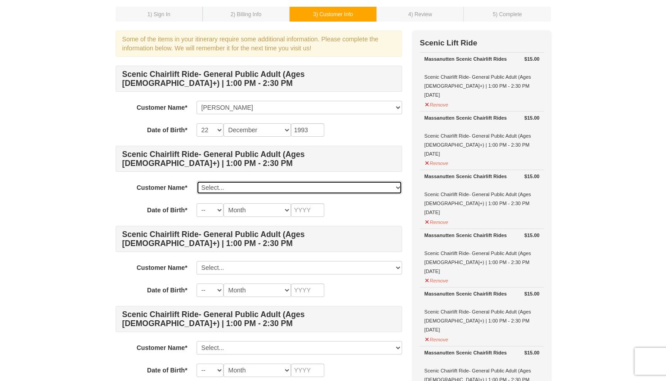
click at [236, 188] on select "Select... [PERSON_NAME] Zenith [PERSON_NAME] [PERSON_NAME] Add New..." at bounding box center [298, 187] width 205 height 13
click at [196, 181] on select "Select... [PERSON_NAME] Zenith [PERSON_NAME] [PERSON_NAME] Add New..." at bounding box center [298, 187] width 205 height 13
click at [237, 187] on select "Select... [PERSON_NAME] Zenith [PERSON_NAME] [PERSON_NAME] Add New..." at bounding box center [298, 187] width 205 height 13
select select "28355373"
click at [196, 181] on select "Select... [PERSON_NAME] Zenith [PERSON_NAME] [PERSON_NAME] Add New..." at bounding box center [298, 187] width 205 height 13
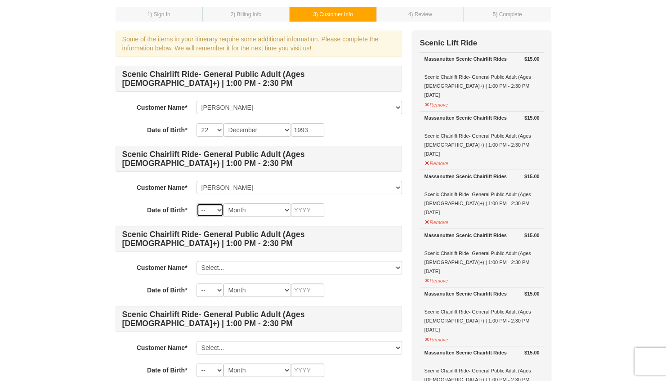
click at [210, 210] on select "-- 01 02 03 04 05 06 07 08 09 10 11 12 13 14 15 16 17 18 19 20 21 22 23 24 25 2…" at bounding box center [209, 209] width 27 height 13
click at [216, 210] on select "-- 01 02 03 04 05 06 07 08 09 10 11 12 13 14 15 16 17 18 19 20 21 22 23 24 25 2…" at bounding box center [209, 209] width 27 height 13
select select "13"
click at [196, 203] on select "-- 01 02 03 04 05 06 07 08 09 10 11 12 13 14 15 16 17 18 19 20 21 22 23 24 25 2…" at bounding box center [209, 209] width 27 height 13
click at [233, 209] on select "Month January February March April May June July August September October Novem…" at bounding box center [256, 209] width 67 height 13
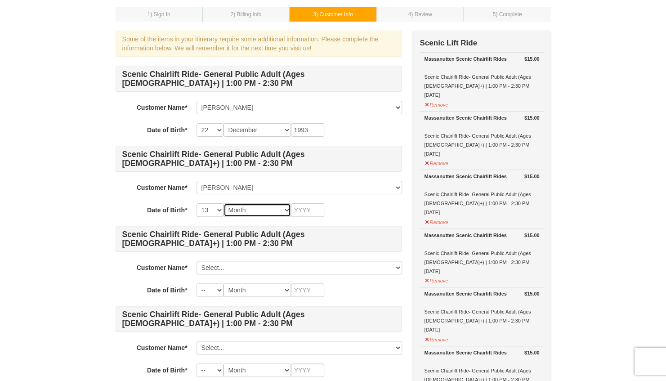
select select "06"
click at [223, 203] on select "Month January February March April May June July August September October Novem…" at bounding box center [256, 209] width 67 height 13
click at [310, 210] on input "text" at bounding box center [307, 209] width 33 height 13
type input "1960"
click at [357, 209] on div "-- 01 02 03 04 05 06 07 08 09 10 11 12 13 14 15 16 17 18 19 20 21 22 23 24 25 2…" at bounding box center [298, 209] width 205 height 13
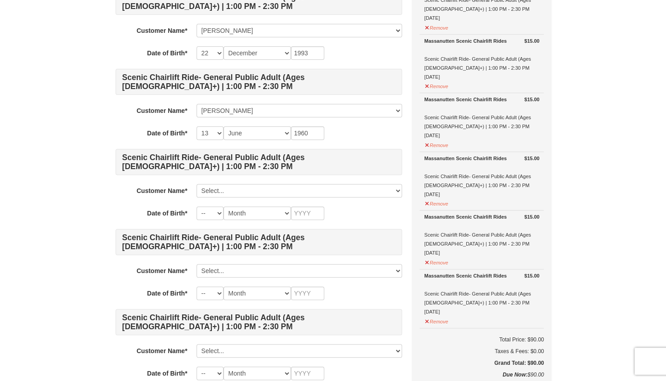
scroll to position [135, 0]
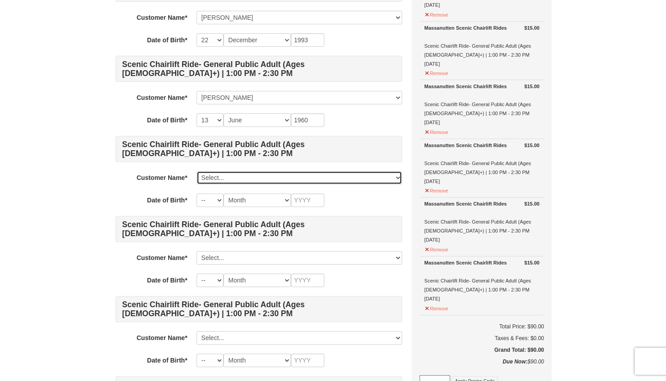
click at [221, 176] on select "Select... Aster Baroi Zenith Esha Samaddar John Baroi Add New..." at bounding box center [298, 177] width 205 height 13
select select "28355368"
click at [196, 171] on select "Select... Aster Baroi Zenith Esha Samaddar John Baroi Add New..." at bounding box center [298, 177] width 205 height 13
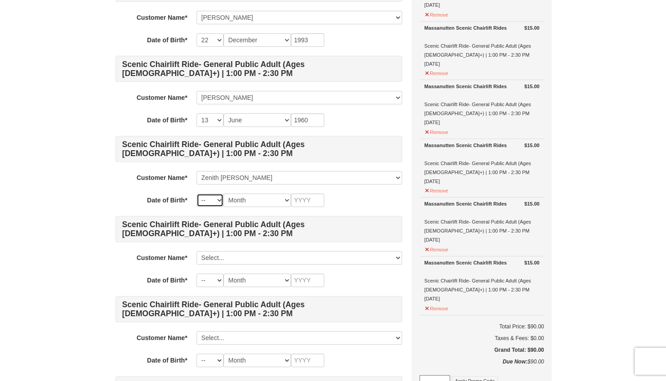
click at [211, 201] on select "-- 01 02 03 04 05 06 07 08 09 10 11 12 13 14 15 16 17 18 19 20 21 22 23 24 25 2…" at bounding box center [209, 199] width 27 height 13
select select "24"
click at [196, 193] on select "-- 01 02 03 04 05 06 07 08 09 10 11 12 13 14 15 16 17 18 19 20 21 22 23 24 25 2…" at bounding box center [209, 199] width 27 height 13
click at [239, 201] on select "Month January February March April May June July August September October Novem…" at bounding box center [256, 199] width 67 height 13
select select "09"
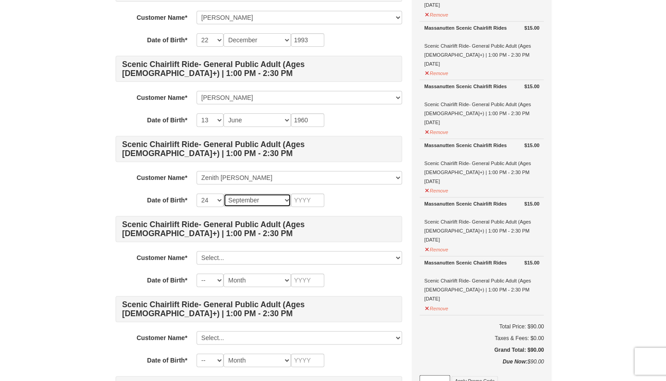
click at [223, 193] on select "Month January February March April May June July August September October Novem…" at bounding box center [256, 199] width 67 height 13
click at [301, 197] on input "text" at bounding box center [307, 199] width 33 height 13
type input "1988"
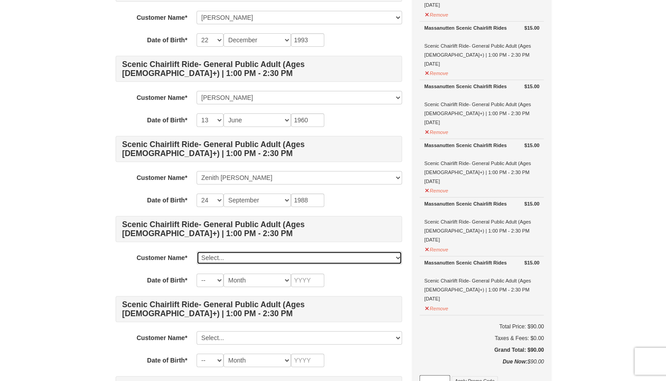
click at [234, 254] on select "Select... Aster Baroi Zenith Esha Samaddar John Baroi Add New..." at bounding box center [298, 257] width 205 height 13
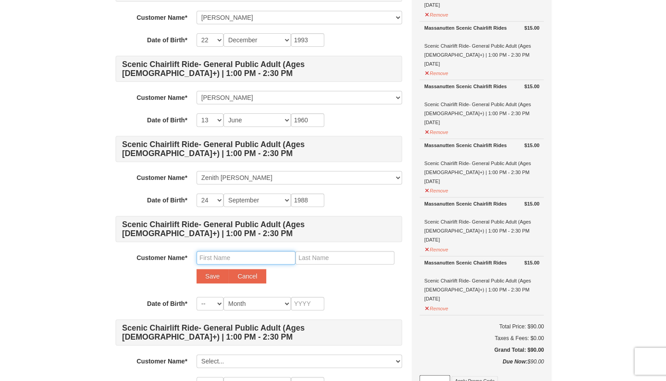
click at [229, 258] on input "text" at bounding box center [245, 257] width 99 height 13
click at [223, 256] on input "text" at bounding box center [245, 257] width 99 height 13
type input "William Ethan"
type input "S"
type input "Karmoker"
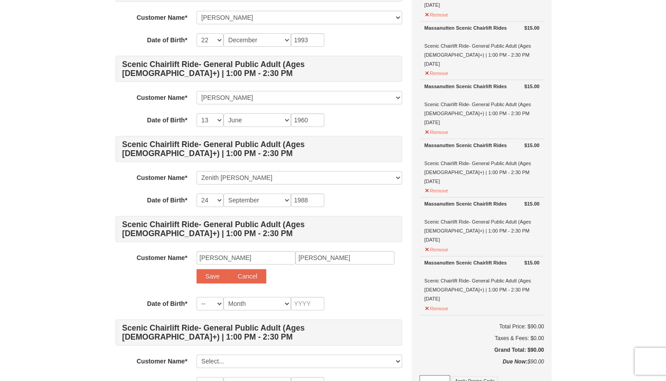
click at [338, 290] on div "Scenic Chairlift Ride- General Public Adult (Ages 13+) | 1:00 PM - 2:30 PM Cust…" at bounding box center [259, 223] width 286 height 495
drag, startPoint x: 331, startPoint y: 255, endPoint x: 298, endPoint y: 255, distance: 33.3
click at [298, 255] on input "Karmoker" at bounding box center [344, 257] width 99 height 13
click at [308, 259] on input "text" at bounding box center [344, 257] width 99 height 13
type input "Ethan"
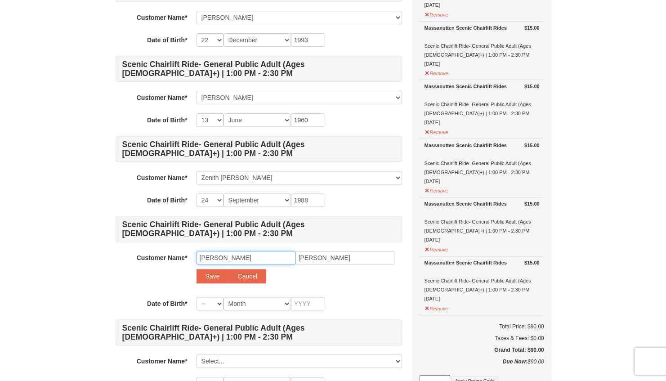
click at [249, 254] on input "William Ethan" at bounding box center [245, 257] width 99 height 13
type input "William"
click at [319, 283] on div "Customer Name* Select... Aster Baroi Zenith Esha Samaddar John Baroi Add New...…" at bounding box center [259, 269] width 286 height 37
click at [218, 273] on button "Save" at bounding box center [212, 276] width 32 height 14
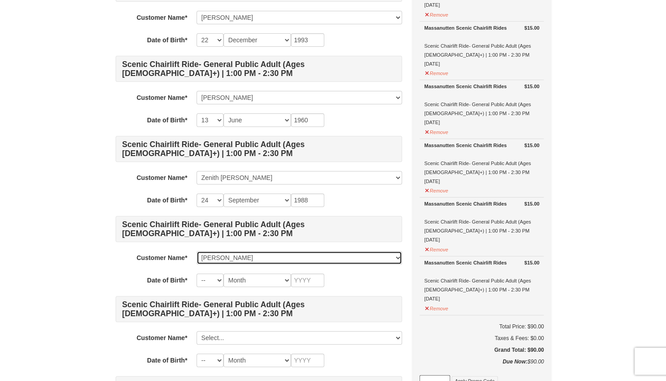
click at [249, 257] on select "Select... Aster Baroi Zenith Esha Samaddar John Baroi William Ethan Add New..." at bounding box center [298, 257] width 205 height 13
click at [196, 251] on select "Select... Aster Baroi Zenith Esha Samaddar John Baroi William Ethan Add New..." at bounding box center [298, 257] width 205 height 13
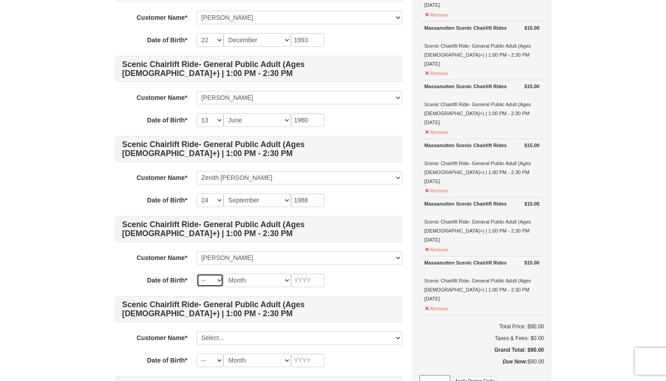
click at [211, 278] on select "-- 01 02 03 04 05 06 07 08 09 10 11 12 13 14 15 16 17 18 19 20 21 22 23 24 25 2…" at bounding box center [209, 279] width 27 height 13
select select "15"
click at [196, 273] on select "-- 01 02 03 04 05 06 07 08 09 10 11 12 13 14 15 16 17 18 19 20 21 22 23 24 25 2…" at bounding box center [209, 279] width 27 height 13
click at [245, 283] on select "Month January February March April May June July August September October Novem…" at bounding box center [256, 279] width 67 height 13
select select "05"
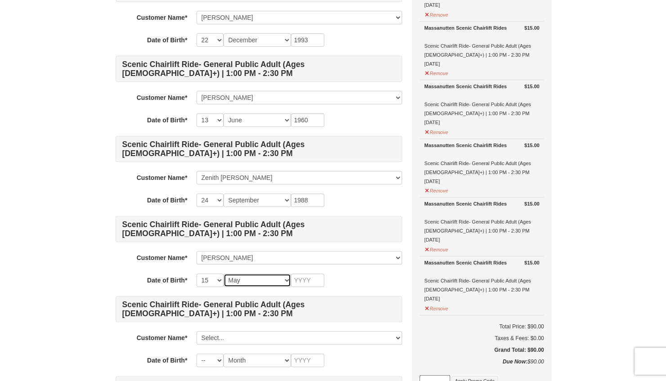
click at [223, 273] on select "Month January February March April May June July August September October Novem…" at bounding box center [256, 279] width 67 height 13
click at [306, 278] on input "text" at bounding box center [307, 279] width 33 height 13
type input "2013"
click at [343, 283] on div "-- 01 02 03 04 05 06 07 08 09 10 11 12 13 14 15 16 17 18 19 20 21 22 23 24 25 2…" at bounding box center [298, 279] width 205 height 13
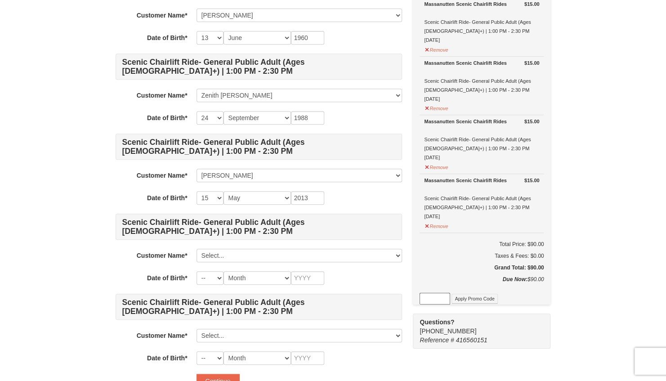
scroll to position [225, 0]
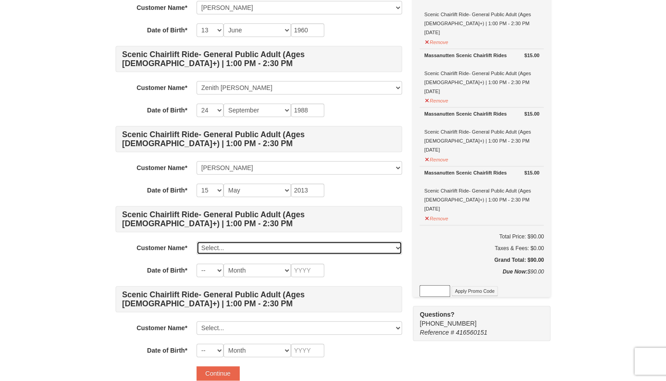
click at [226, 245] on select "Select... Aster Baroi Zenith Esha Samaddar John Baroi William Ethan Add New..." at bounding box center [298, 247] width 205 height 13
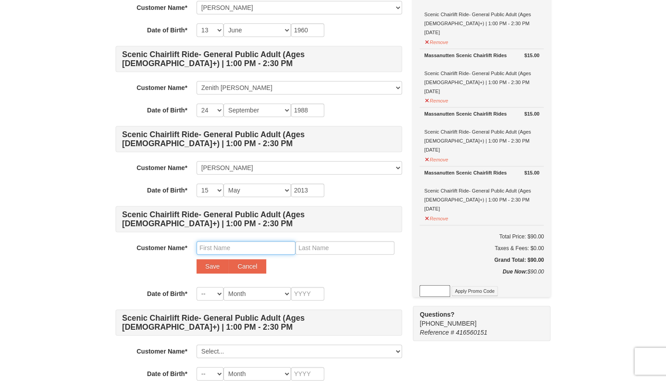
click at [209, 247] on input "text" at bounding box center [245, 247] width 99 height 13
type input "William Proloy"
click at [330, 245] on input "text" at bounding box center [344, 247] width 99 height 13
type input "s"
type input "Samadder"
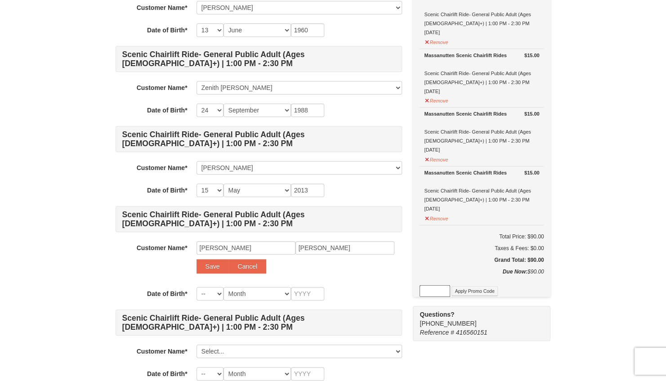
click at [351, 270] on div "Save Cancel" at bounding box center [298, 266] width 205 height 14
click at [209, 266] on button "Save" at bounding box center [212, 266] width 32 height 14
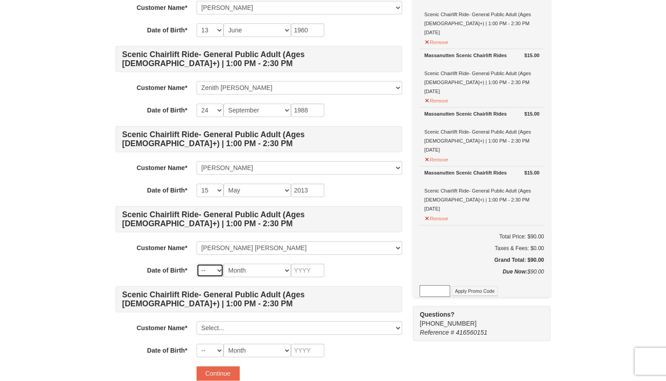
click at [217, 269] on select "-- 01 02 03 04 05 06 07 08 09 10 11 12 13 14 15 16 17 18 19 20 21 22 23 24 25 2…" at bounding box center [209, 269] width 27 height 13
click at [196, 263] on select "-- 01 02 03 04 05 06 07 08 09 10 11 12 13 14 15 16 17 18 19 20 21 22 23 24 25 2…" at bounding box center [209, 269] width 27 height 13
click at [250, 265] on select "Month January February March April May June July August September October Novem…" at bounding box center [256, 269] width 67 height 13
click at [214, 272] on select "-- 01 02 03 04 05 06 07 08 09 10 11 12 13 14 15 16 17 18 19 20 21 22 23 24 25 2…" at bounding box center [209, 269] width 27 height 13
select select "04"
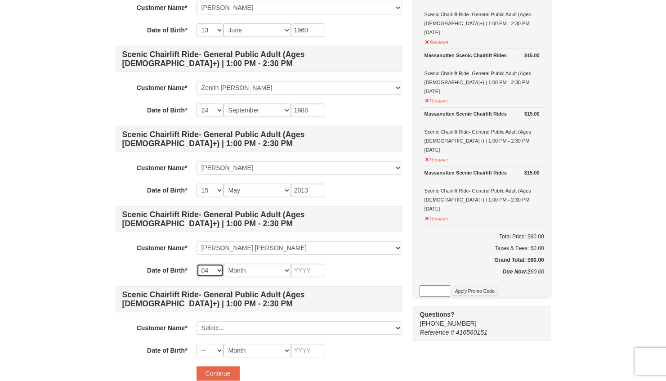
click at [196, 263] on select "-- 01 02 03 04 05 06 07 08 09 10 11 12 13 14 15 16 17 18 19 20 21 22 23 24 25 2…" at bounding box center [209, 269] width 27 height 13
click at [273, 268] on select "Month January February March April May June July August September October Novem…" at bounding box center [256, 269] width 67 height 13
select select "07"
click at [223, 263] on select "Month January February March April May June July August September October Novem…" at bounding box center [256, 269] width 67 height 13
click at [303, 269] on input "text" at bounding box center [307, 269] width 33 height 13
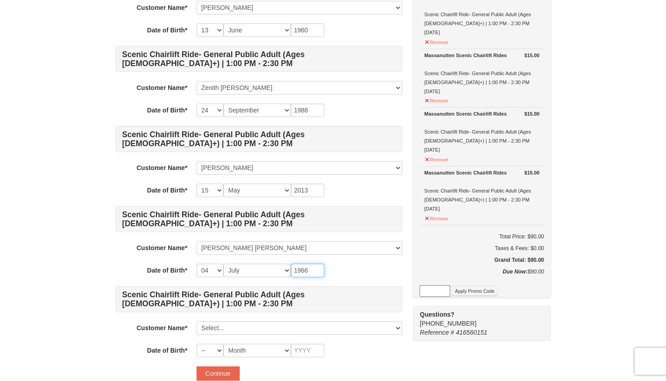
type input "1966"
click at [342, 269] on div "-- 01 02 03 04 05 06 07 08 09 10 11 12 13 14 15 16 17 18 19 20 21 22 23 24 25 2…" at bounding box center [298, 269] width 205 height 13
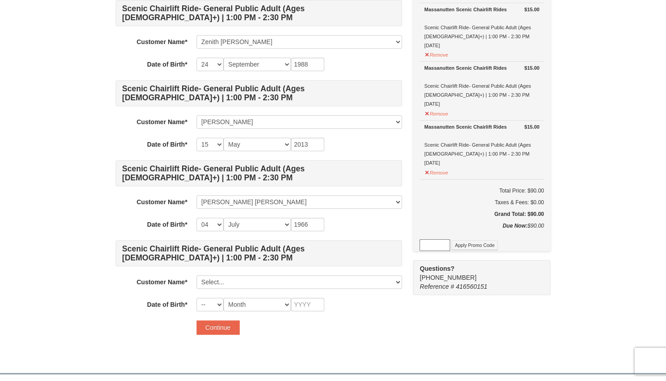
scroll to position [315, 0]
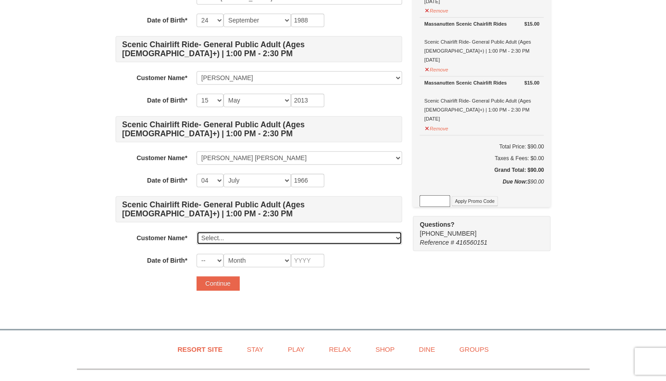
click at [220, 238] on select "Select... Aster Baroi Zenith Esha Samaddar John Baroi William Ethan William Pro…" at bounding box center [298, 237] width 205 height 13
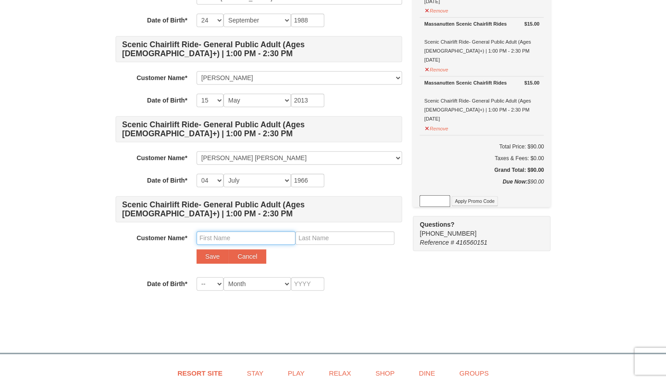
click at [219, 239] on input "text" at bounding box center [245, 237] width 99 height 13
type input "Dipika"
type input "Samadder"
click at [211, 279] on select "-- 01 02 03 04 05 06 07 08 09 10 11 12 13 14 15 16 17 18 19 20 21 22 23 24 25 2…" at bounding box center [209, 283] width 27 height 13
select select "27"
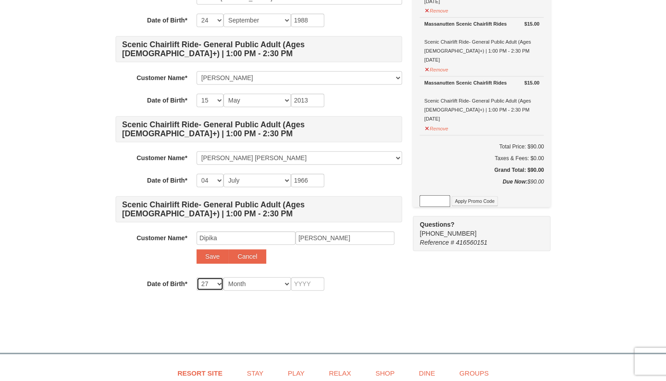
click at [196, 277] on select "-- 01 02 03 04 05 06 07 08 09 10 11 12 13 14 15 16 17 18 19 20 21 22 23 24 25 2…" at bounding box center [209, 283] width 27 height 13
click at [236, 281] on select "Month January February March April May June July August September October Novem…" at bounding box center [256, 283] width 67 height 13
select select "10"
click at [223, 277] on select "Month January February March April May June July August September October Novem…" at bounding box center [256, 283] width 67 height 13
click at [300, 286] on input "text" at bounding box center [307, 283] width 33 height 13
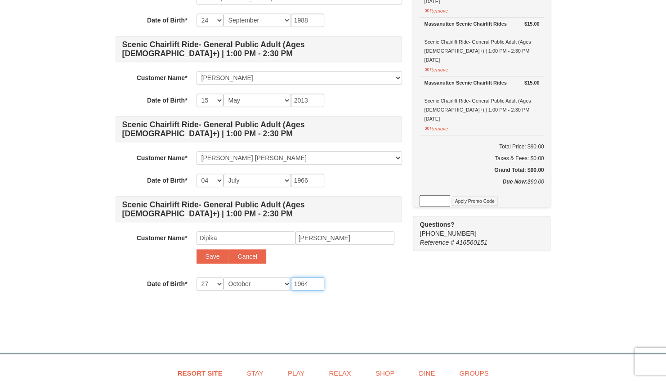
type input "1964"
click at [368, 288] on div "-- 01 02 03 04 05 06 07 08 09 10 11 12 13 14 15 16 17 18 19 20 21 22 23 24 25 2…" at bounding box center [298, 283] width 205 height 13
click at [207, 252] on button "Save" at bounding box center [212, 256] width 32 height 14
select select
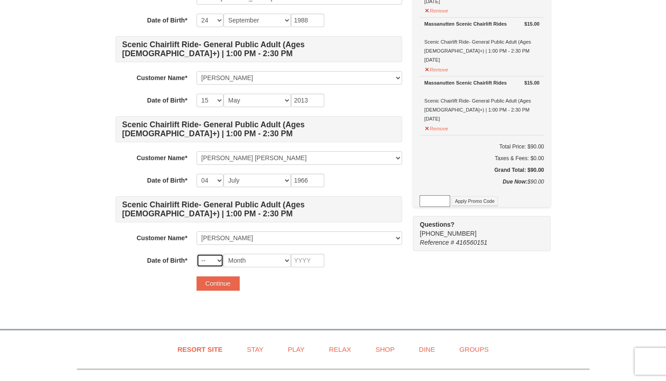
click at [217, 258] on select "-- 01 02 03 04 05 06 07 08 09 10 11 12 13 14 15 16 17 18 19 20 21 22 23 24 25 2…" at bounding box center [209, 260] width 27 height 13
select select "27"
click at [196, 254] on select "-- 01 02 03 04 05 06 07 08 09 10 11 12 13 14 15 16 17 18 19 20 21 22 23 24 25 2…" at bounding box center [209, 260] width 27 height 13
click at [244, 255] on select "Month January February March April May June July August September October Novem…" at bounding box center [256, 260] width 67 height 13
select select "10"
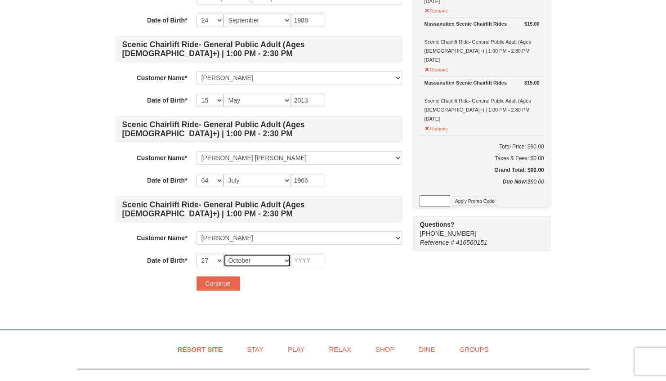
click at [223, 254] on select "Month January February March April May June July August September October Novem…" at bounding box center [256, 260] width 67 height 13
click at [303, 260] on input "text" at bounding box center [307, 260] width 33 height 13
type input "1964"
click at [352, 276] on div "Continue" at bounding box center [298, 283] width 205 height 14
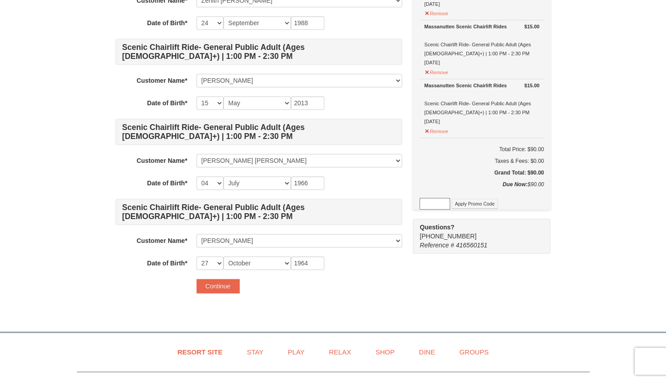
scroll to position [360, 0]
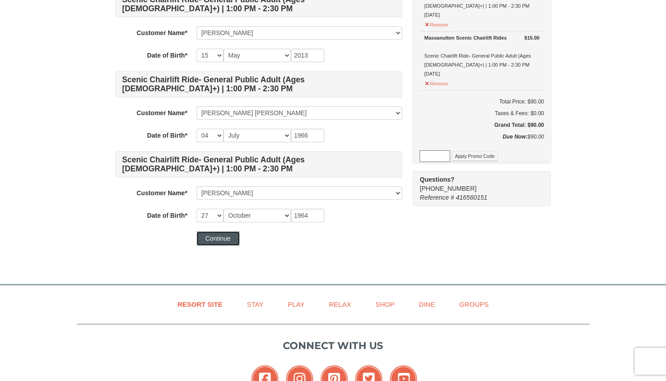
click at [232, 238] on button "Continue" at bounding box center [217, 238] width 43 height 14
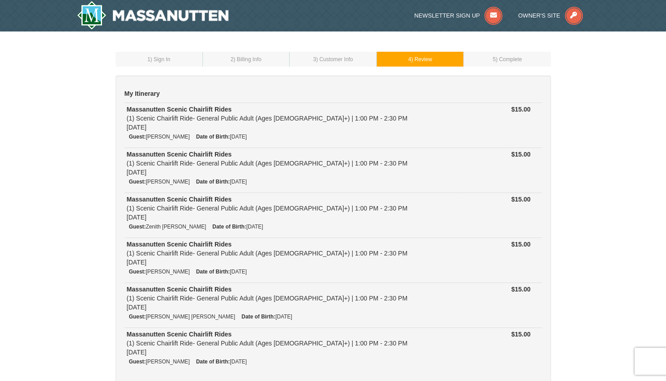
click at [326, 54] on td "3 ) Customer Info" at bounding box center [333, 59] width 87 height 15
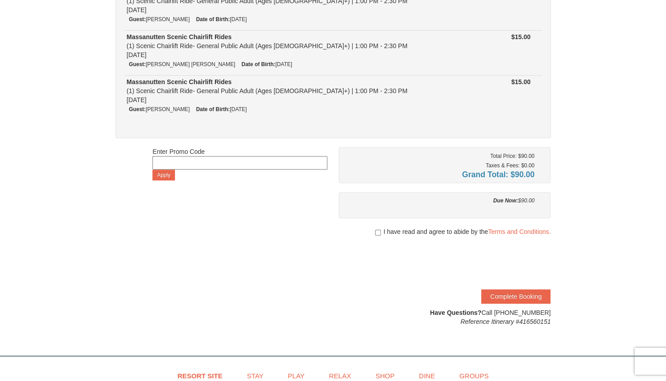
scroll to position [315, 0]
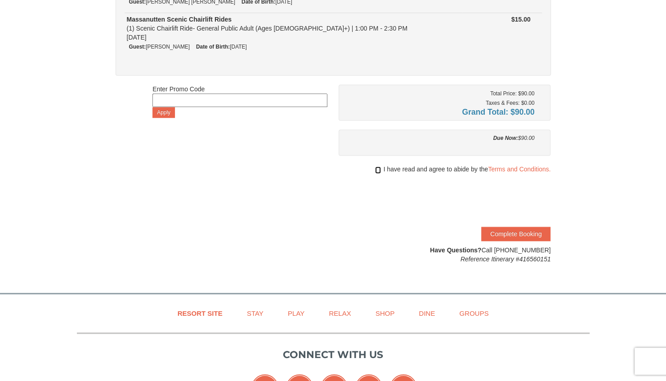
click at [377, 168] on input "checkbox" at bounding box center [378, 169] width 6 height 7
checkbox input "true"
click at [513, 169] on link "Terms and Conditions." at bounding box center [519, 168] width 62 height 7
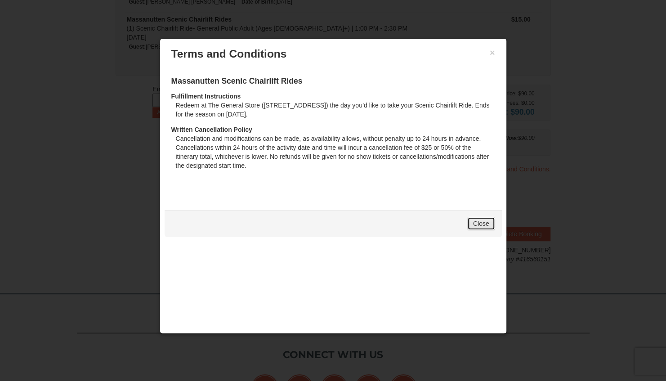
click at [480, 223] on link "Close" at bounding box center [481, 223] width 28 height 13
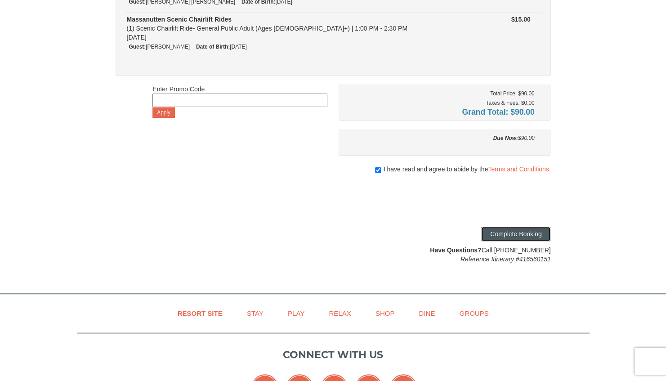
click at [503, 231] on button "Complete Booking" at bounding box center [515, 234] width 69 height 14
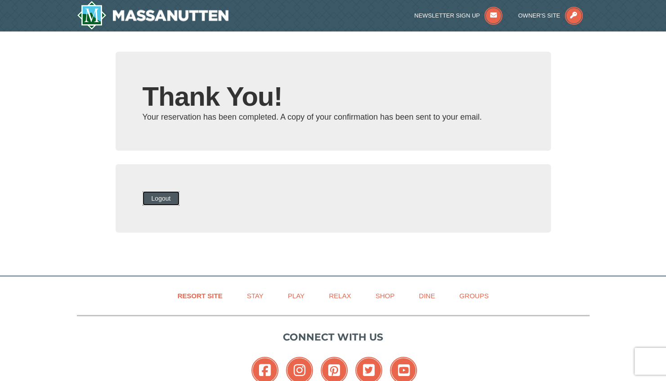
click at [179, 200] on button "Logout" at bounding box center [161, 198] width 37 height 14
